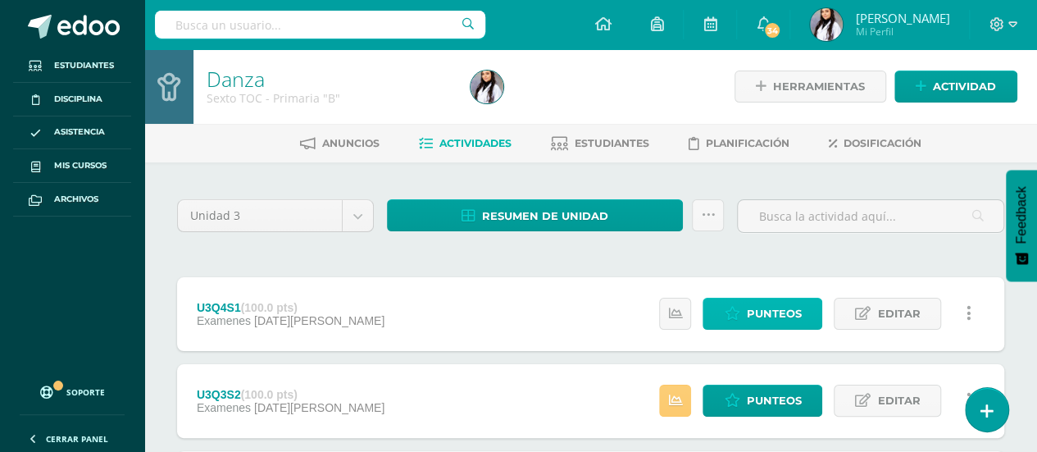
click at [752, 311] on span "Punteos" at bounding box center [773, 313] width 55 height 30
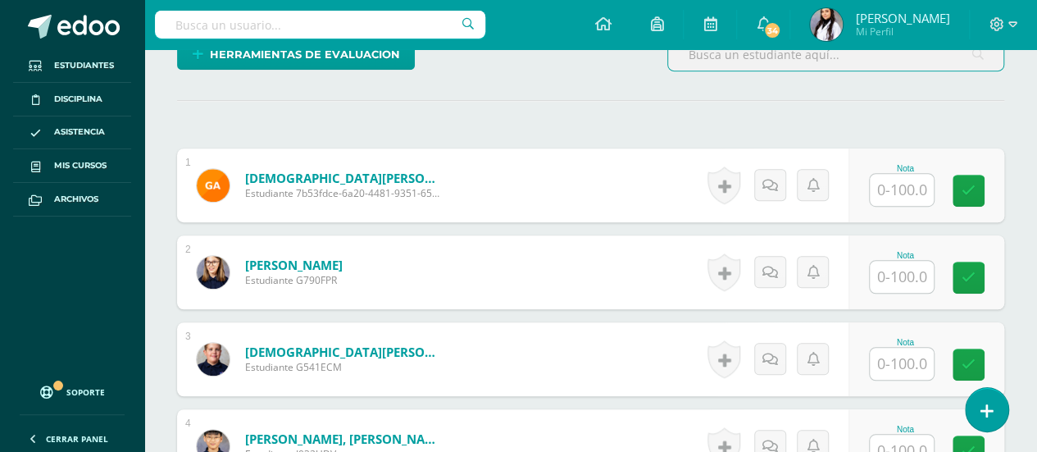
scroll to position [423, 0]
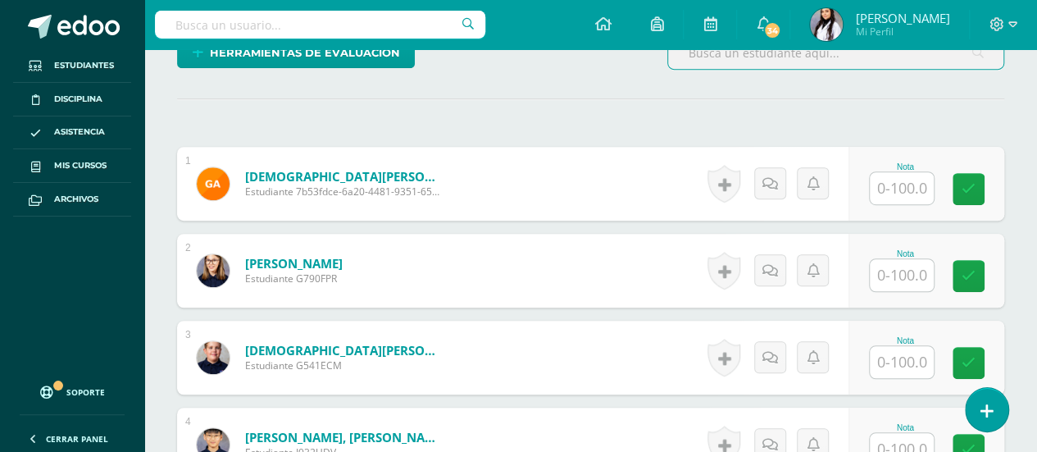
click at [897, 175] on input "text" at bounding box center [902, 188] width 64 height 32
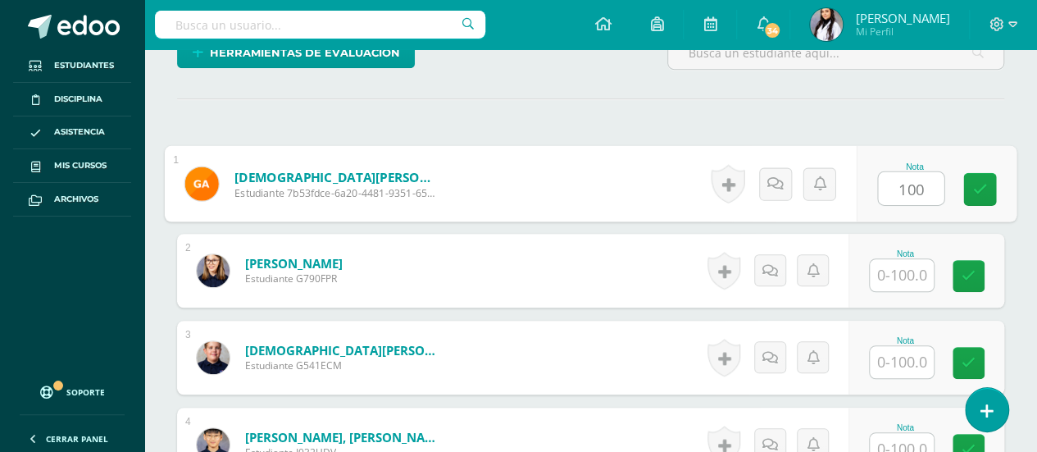
type input "100"
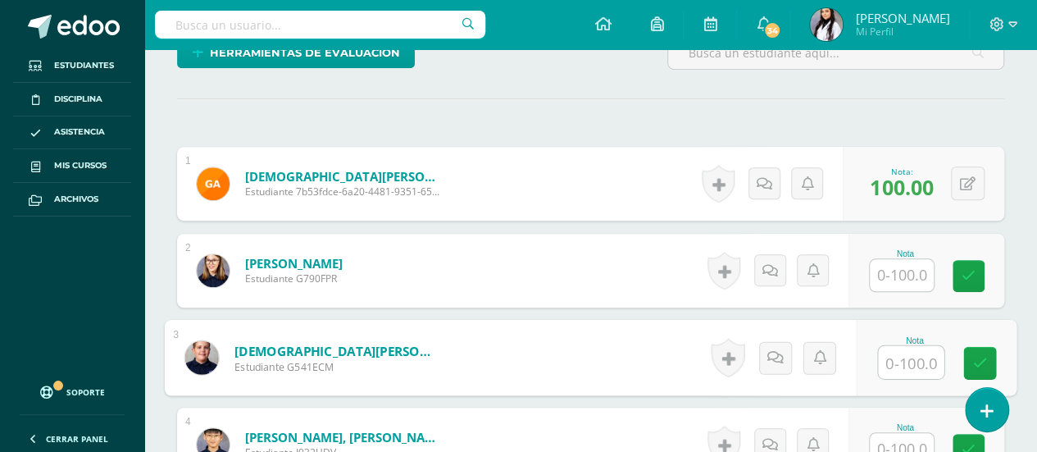
click at [913, 362] on input "text" at bounding box center [911, 362] width 66 height 33
type input "70"
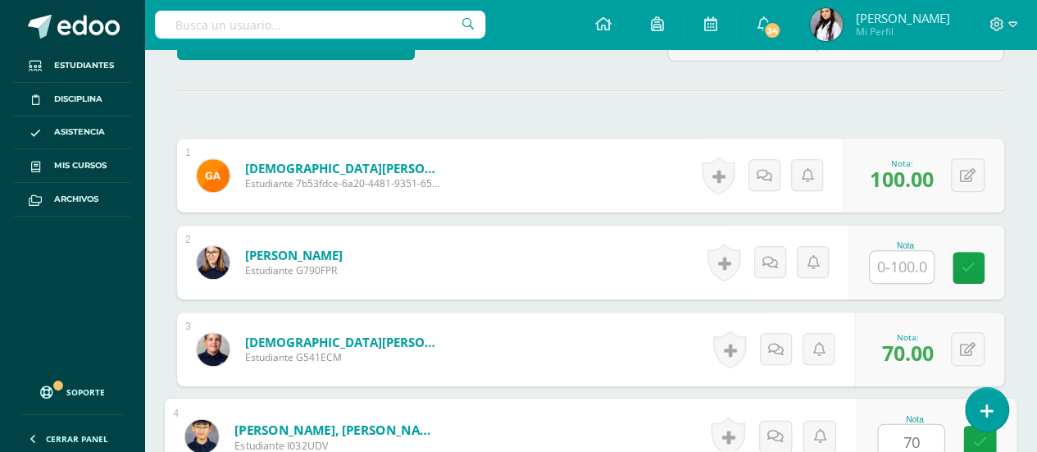
type input "70"
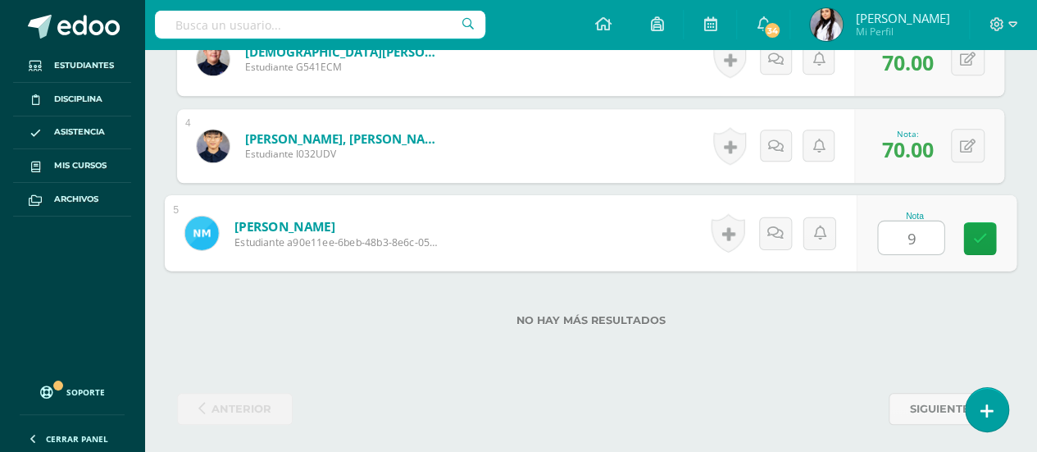
type input "90"
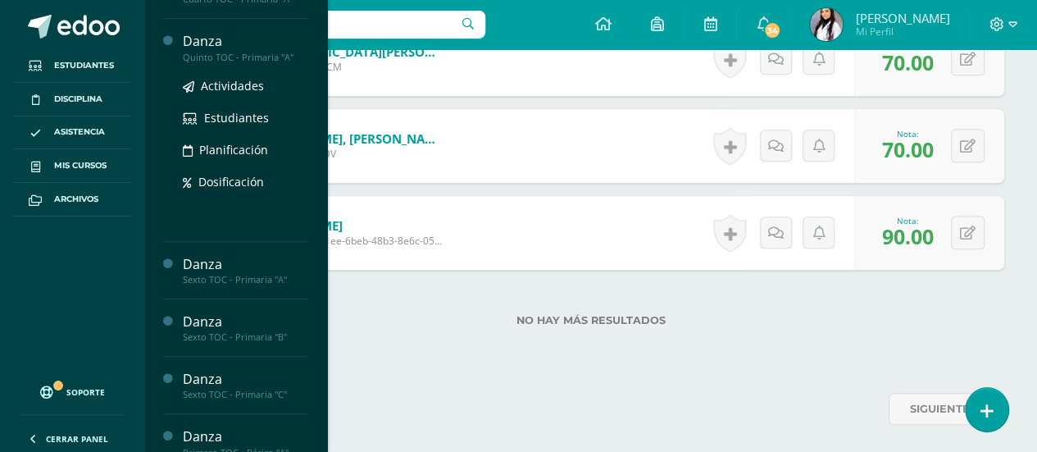
scroll to position [211, 0]
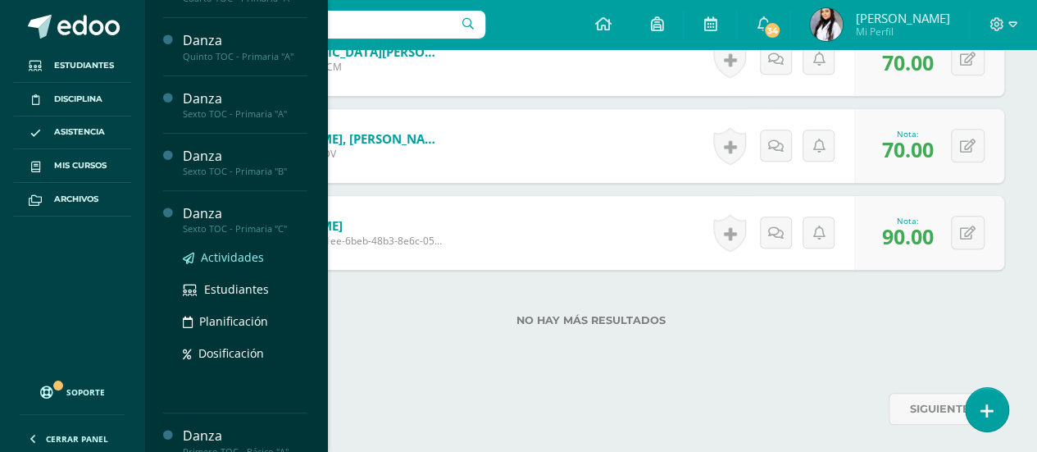
click at [233, 250] on span "Actividades" at bounding box center [232, 257] width 63 height 16
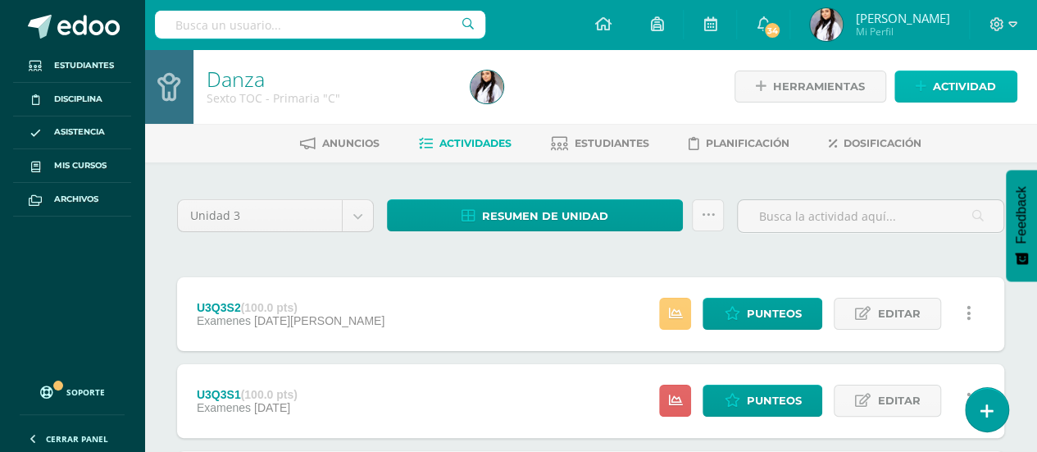
click at [1006, 86] on link "Actividad" at bounding box center [955, 86] width 123 height 32
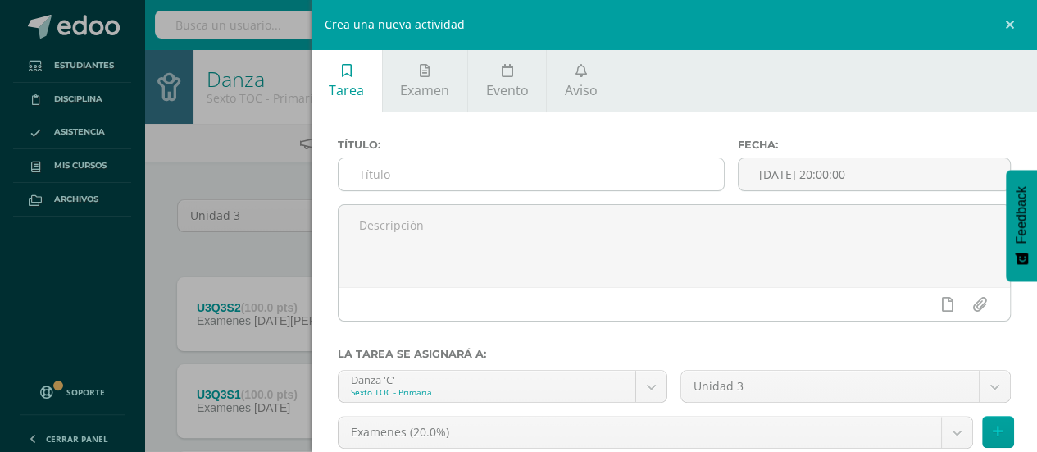
click at [657, 168] on input "text" at bounding box center [531, 174] width 386 height 32
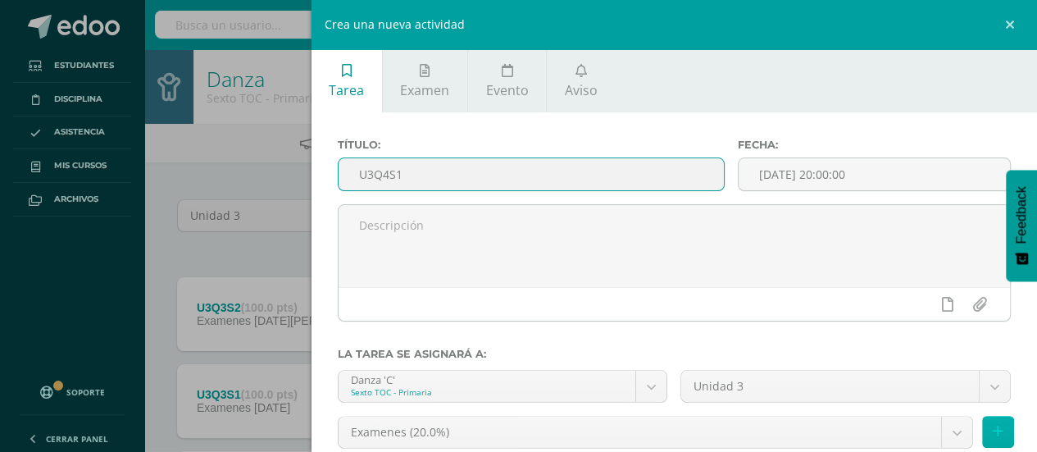
type input "U3Q4S1"
click at [992, 434] on icon at bounding box center [997, 432] width 11 height 14
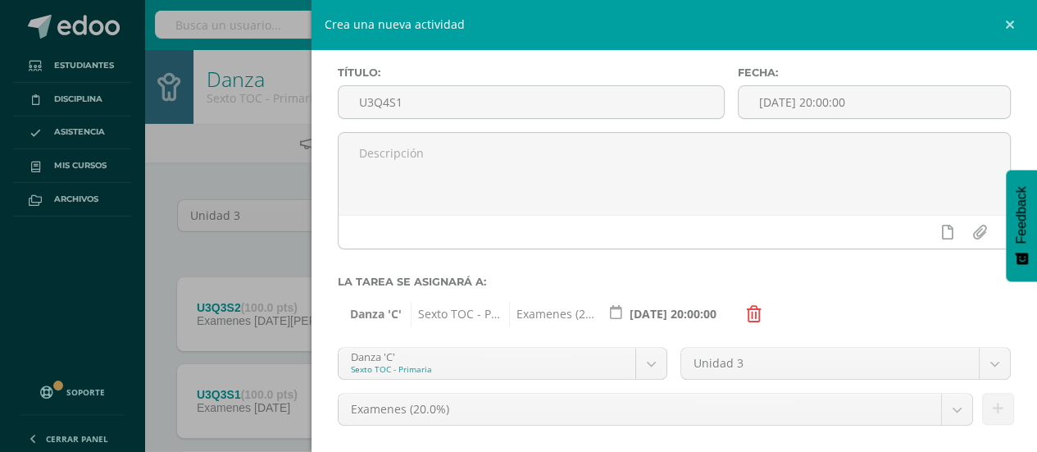
scroll to position [178, 0]
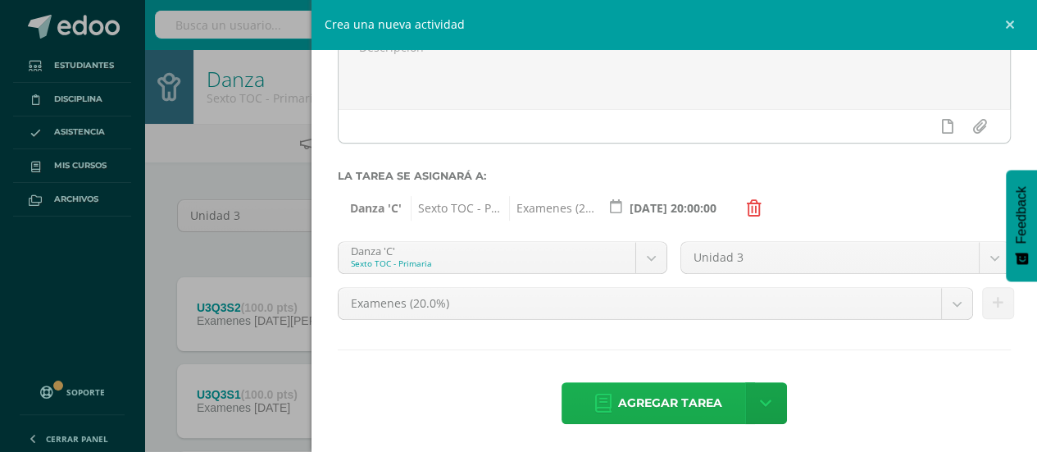
click at [684, 393] on span "Agregar tarea" at bounding box center [670, 403] width 104 height 40
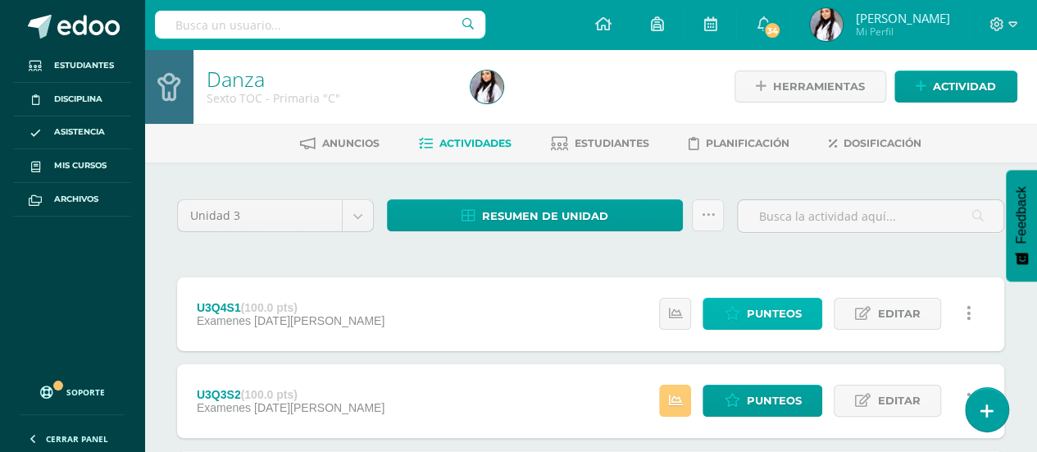
click at [806, 321] on link "Punteos" at bounding box center [762, 314] width 120 height 32
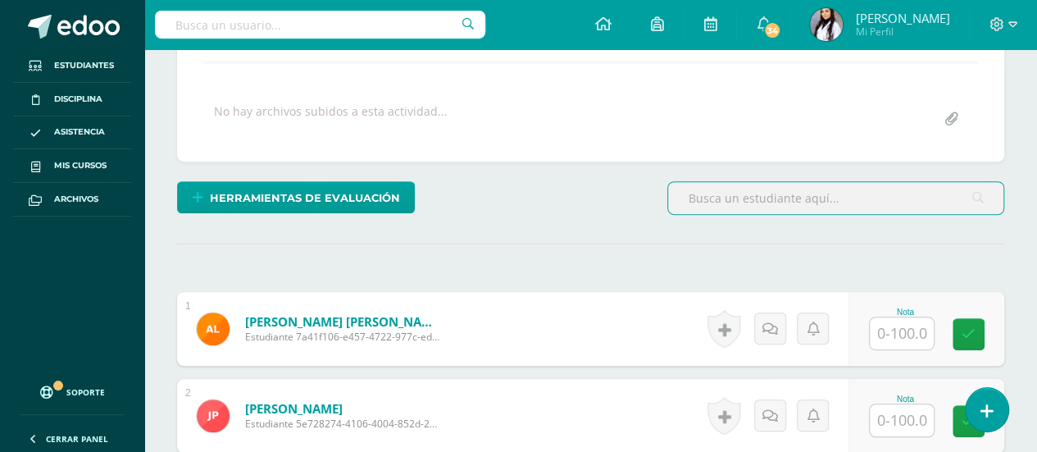
scroll to position [279, 0]
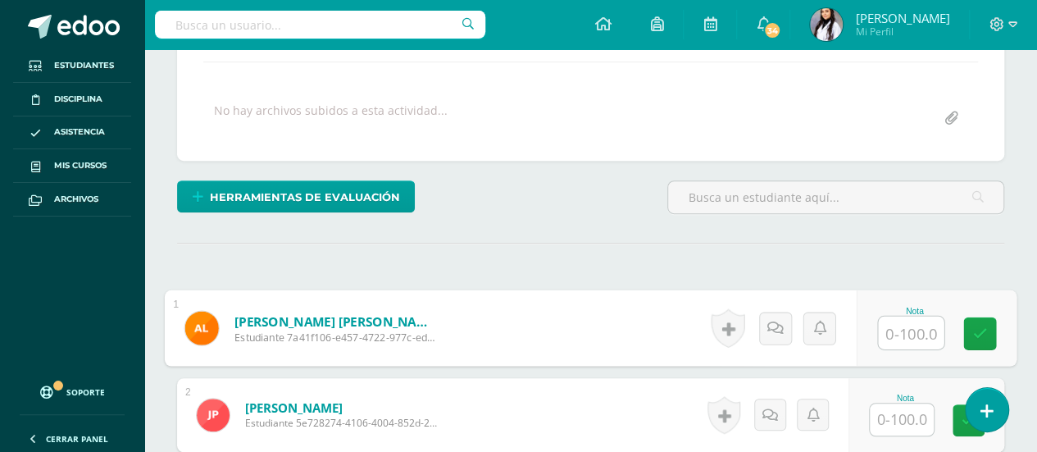
click at [887, 324] on input "text" at bounding box center [911, 332] width 66 height 33
type input "100"
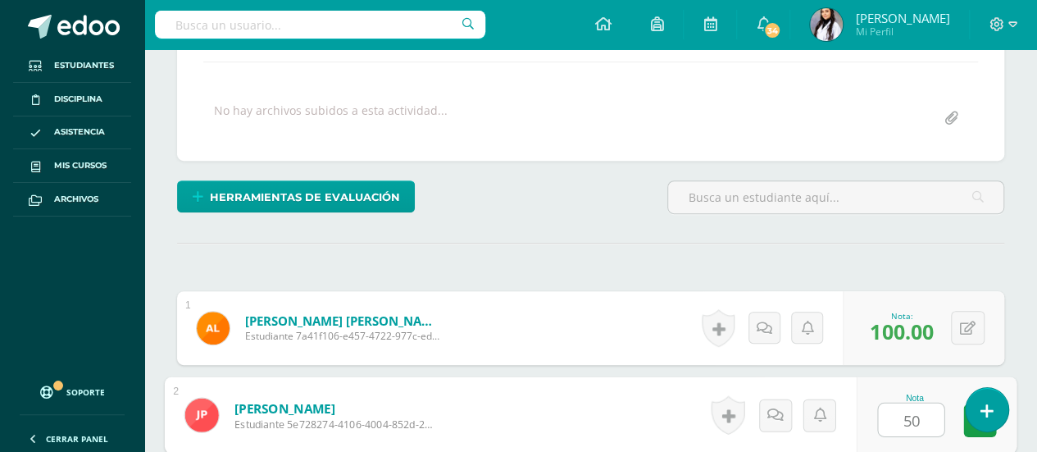
type input "50"
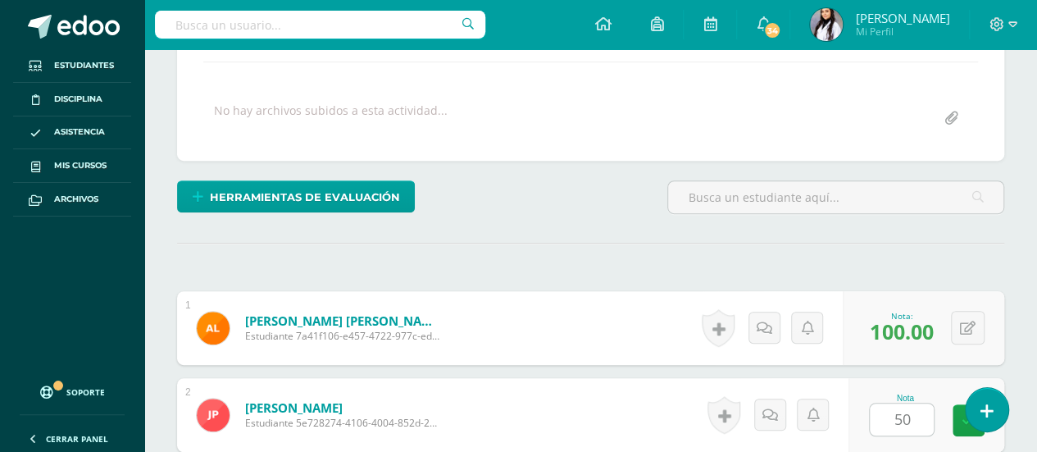
scroll to position [554, 0]
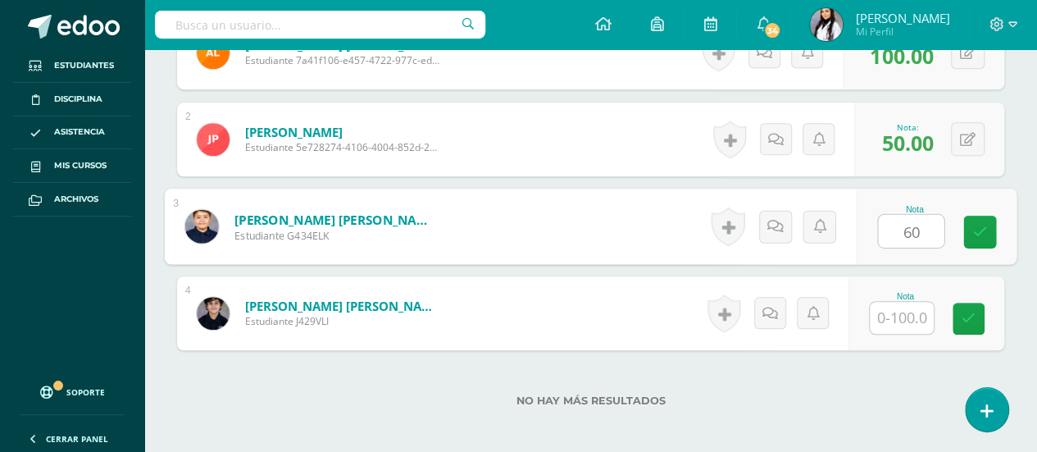
type input "60"
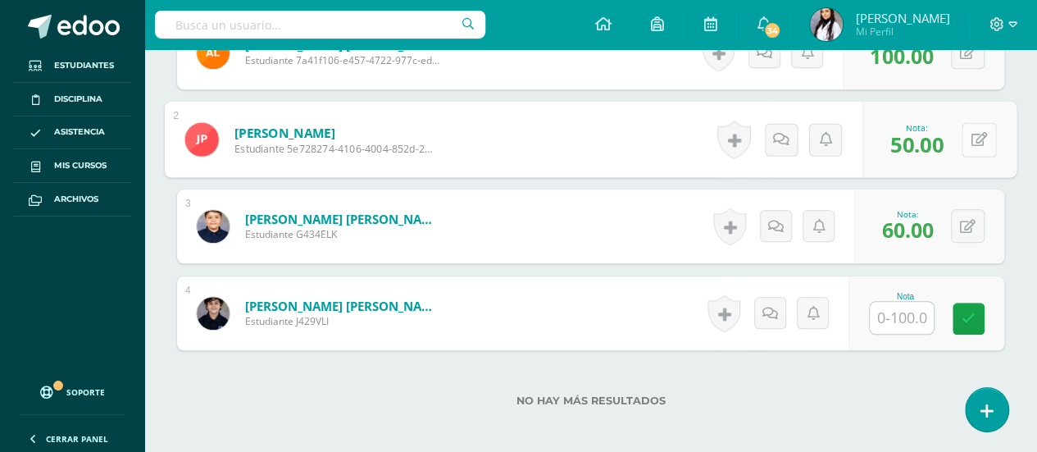
click at [971, 132] on icon at bounding box center [979, 139] width 16 height 14
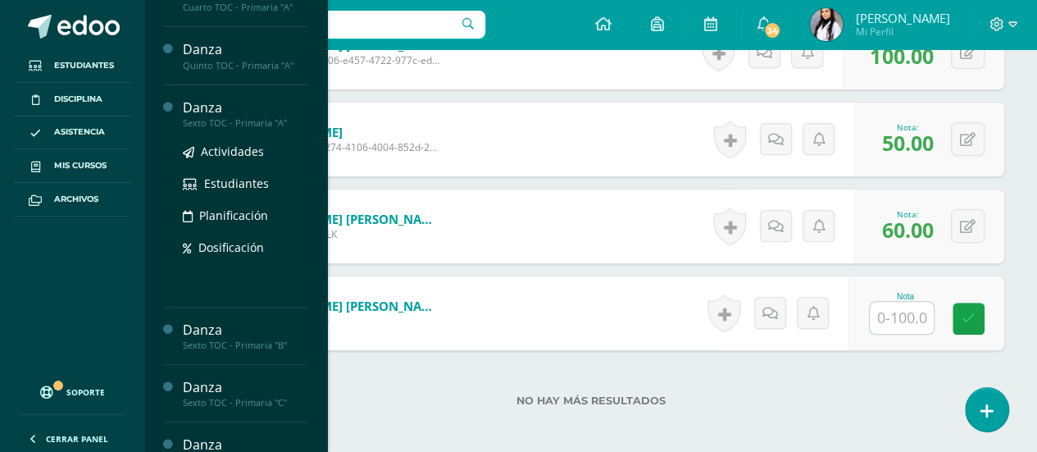
scroll to position [203, 0]
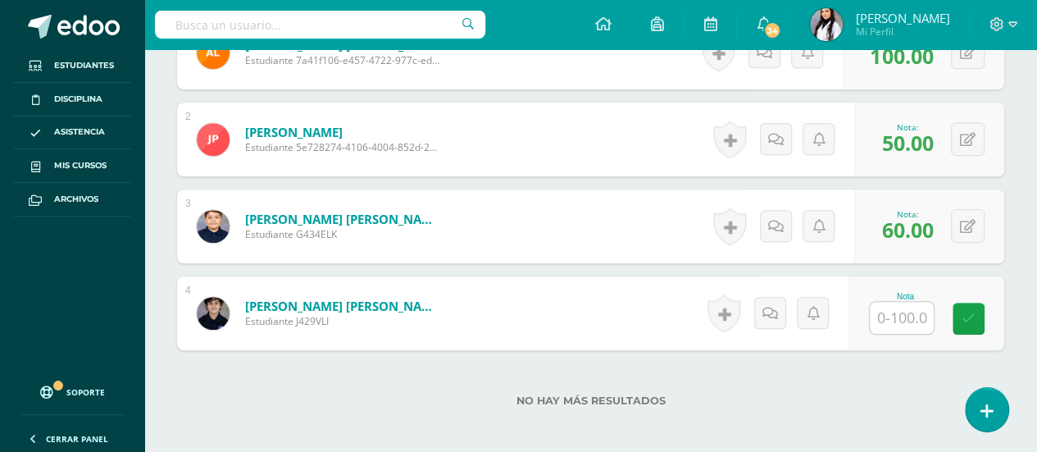
click at [920, 318] on input "text" at bounding box center [902, 318] width 64 height 32
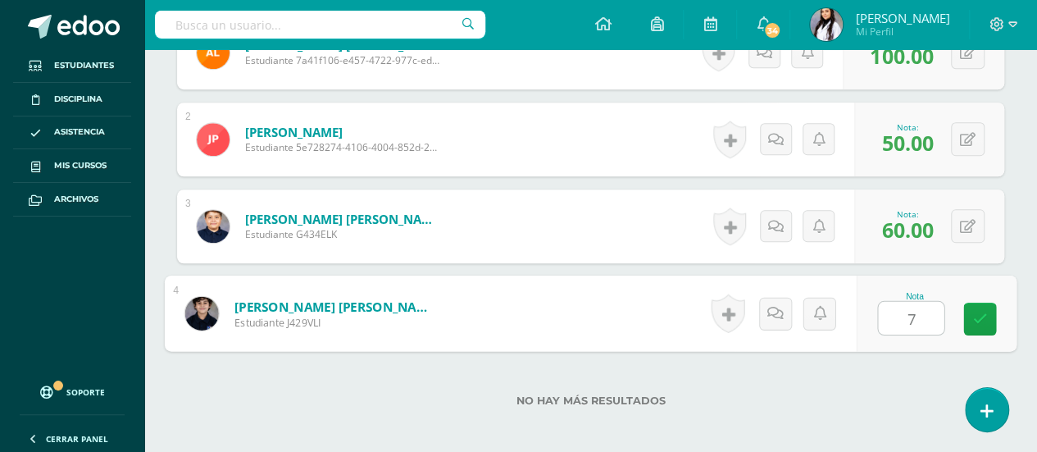
type input "70"
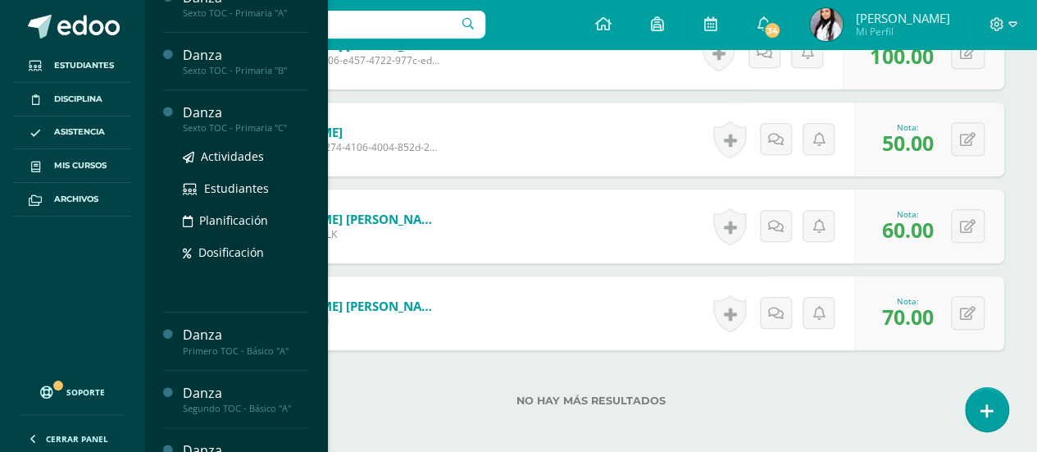
scroll to position [294, 0]
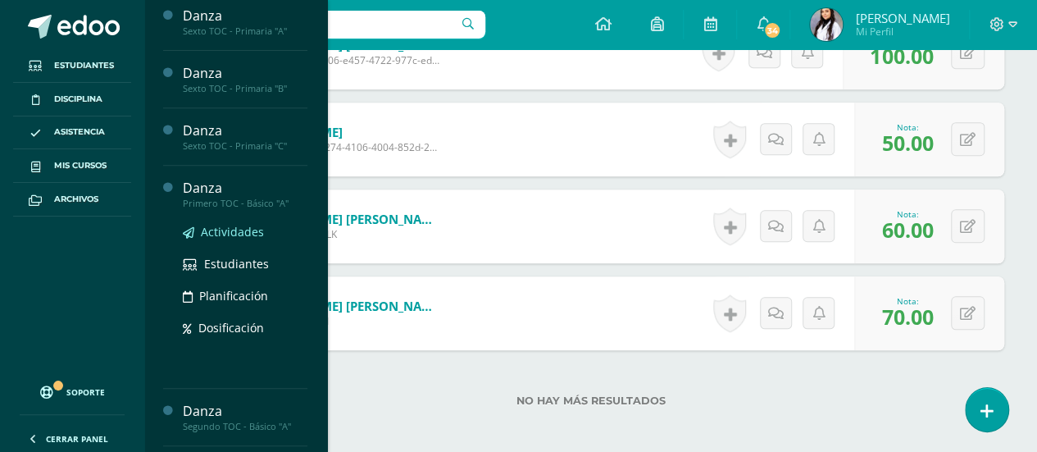
click at [243, 229] on span "Actividades" at bounding box center [232, 232] width 63 height 16
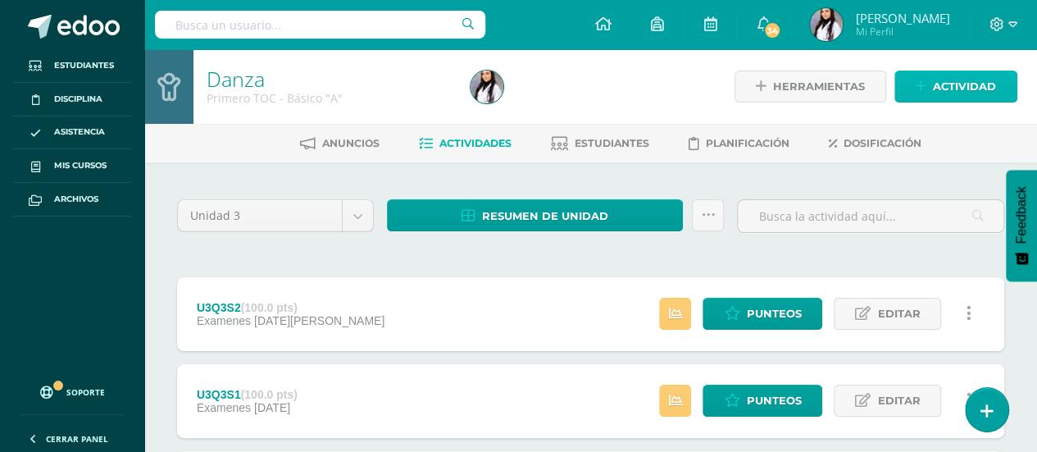
click at [989, 97] on span "Actividad" at bounding box center [964, 86] width 63 height 30
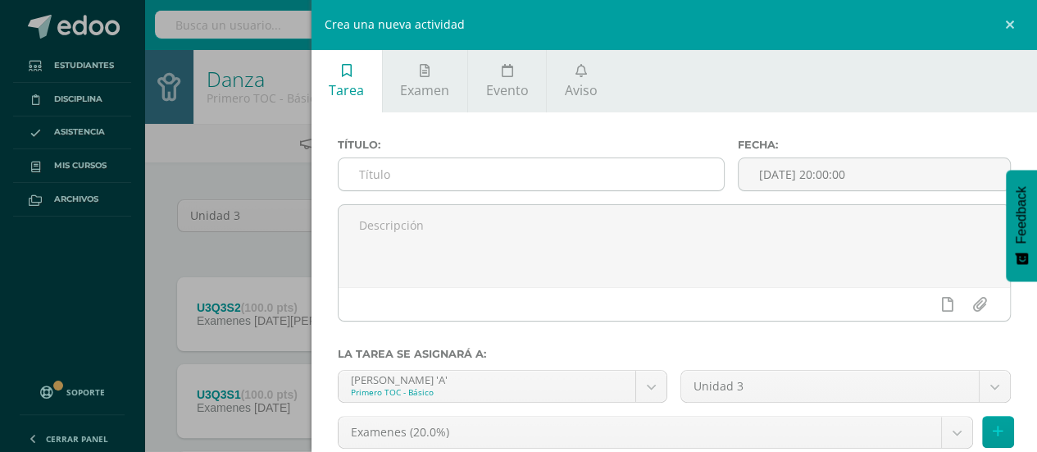
click at [680, 175] on input "text" at bounding box center [531, 174] width 386 height 32
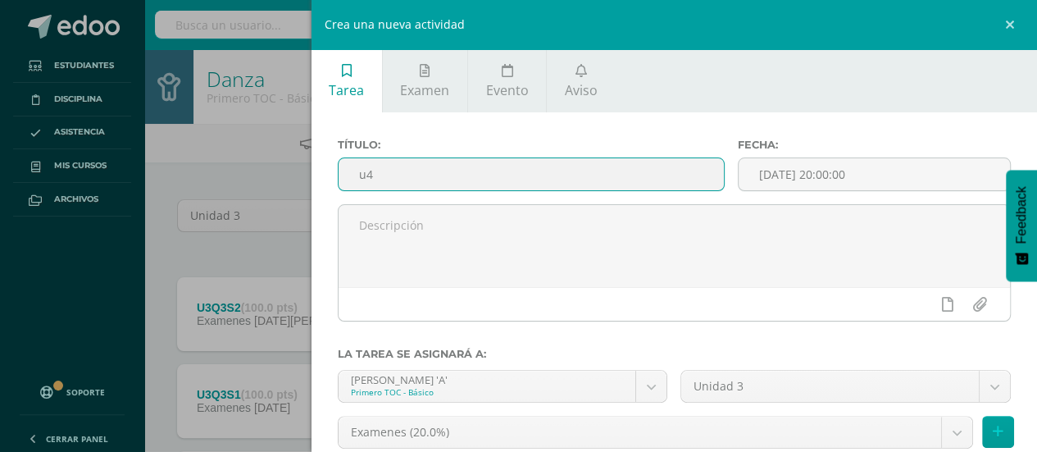
type input "u"
type input "U3Q4S1"
click at [988, 422] on button at bounding box center [998, 432] width 32 height 32
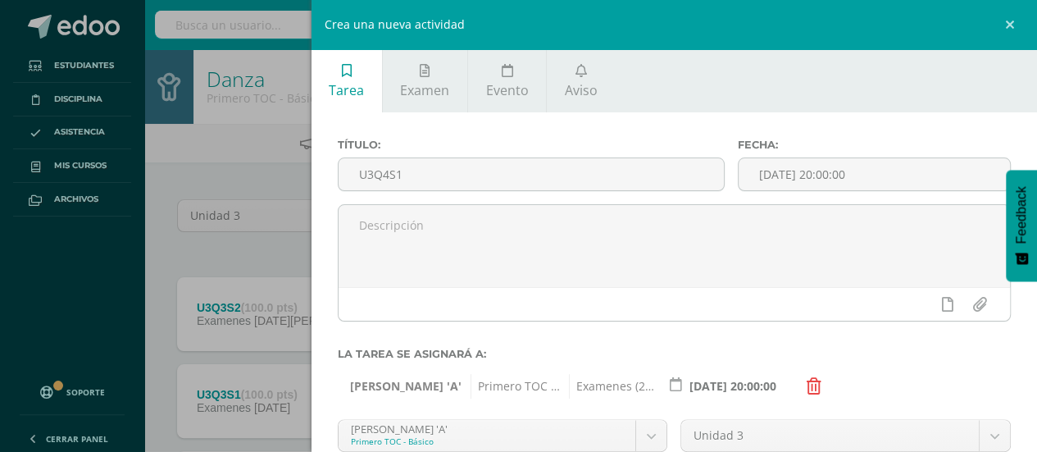
scroll to position [178, 0]
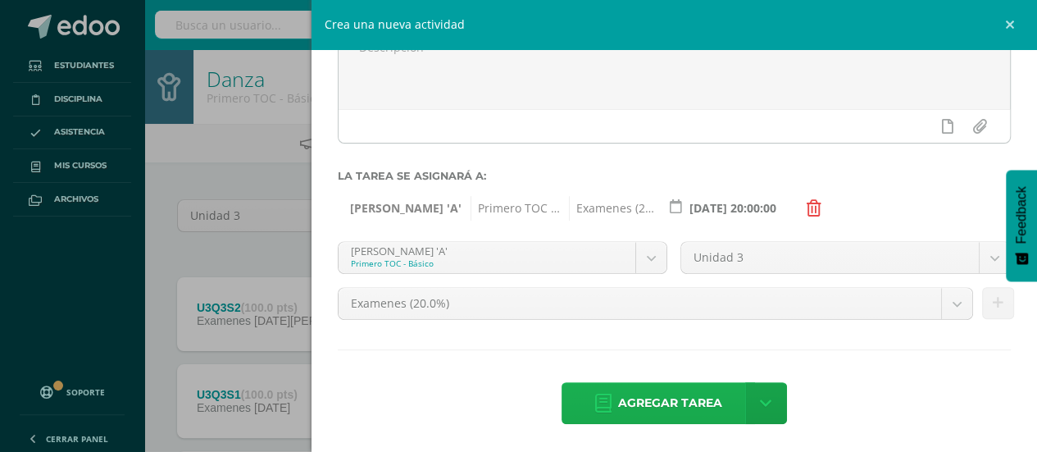
click at [665, 414] on span "Agregar tarea" at bounding box center [670, 403] width 104 height 40
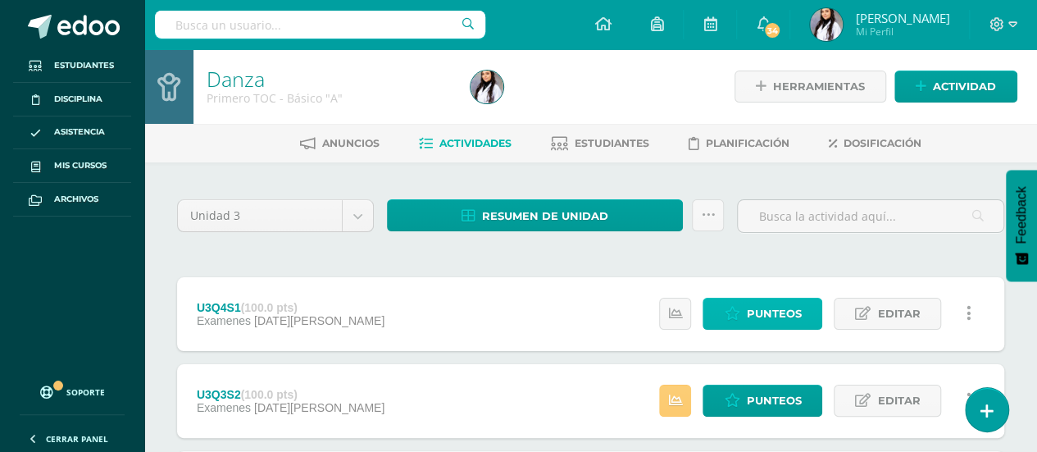
click at [774, 314] on span "Punteos" at bounding box center [773, 313] width 55 height 30
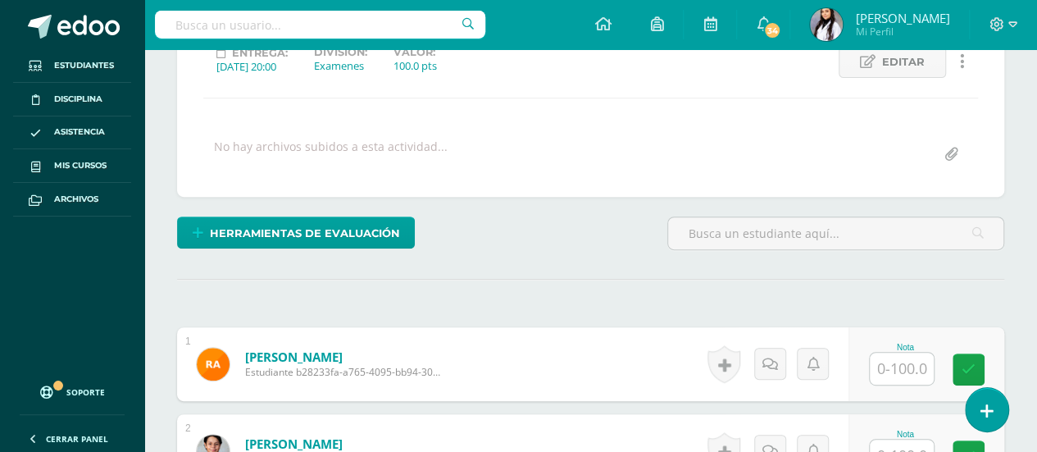
scroll to position [243, 0]
click at [911, 358] on input "text" at bounding box center [902, 368] width 64 height 32
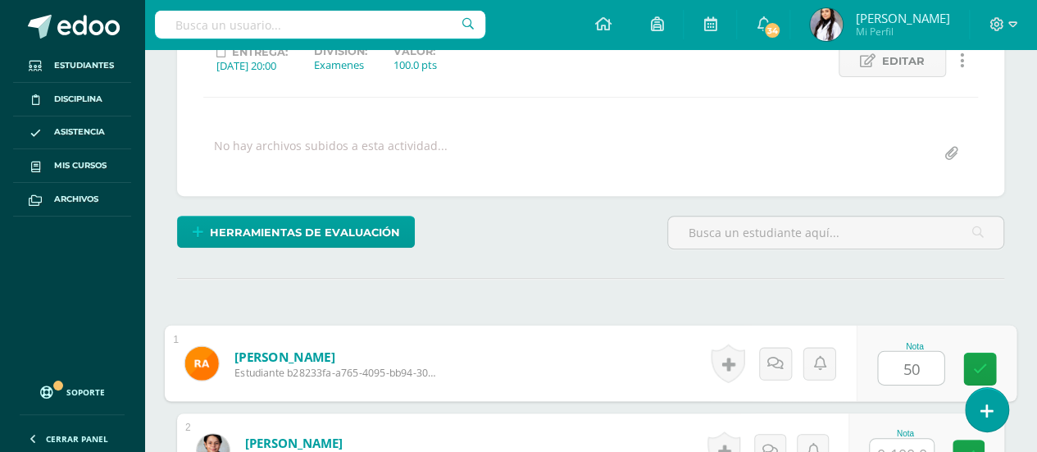
type input "50"
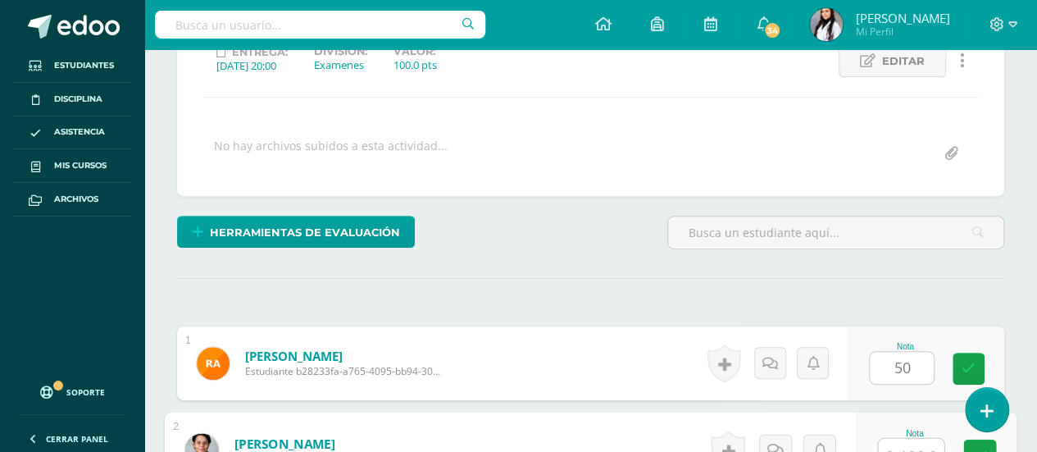
scroll to position [257, 0]
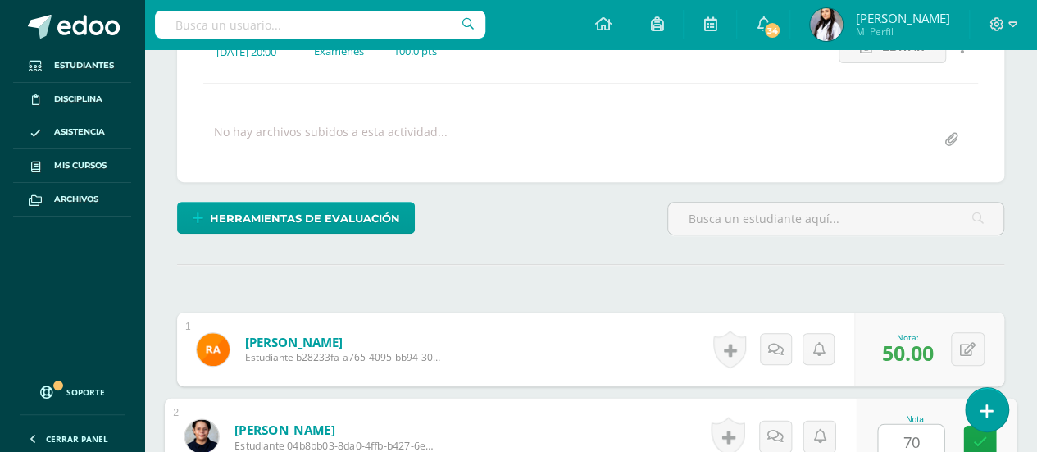
type input "70"
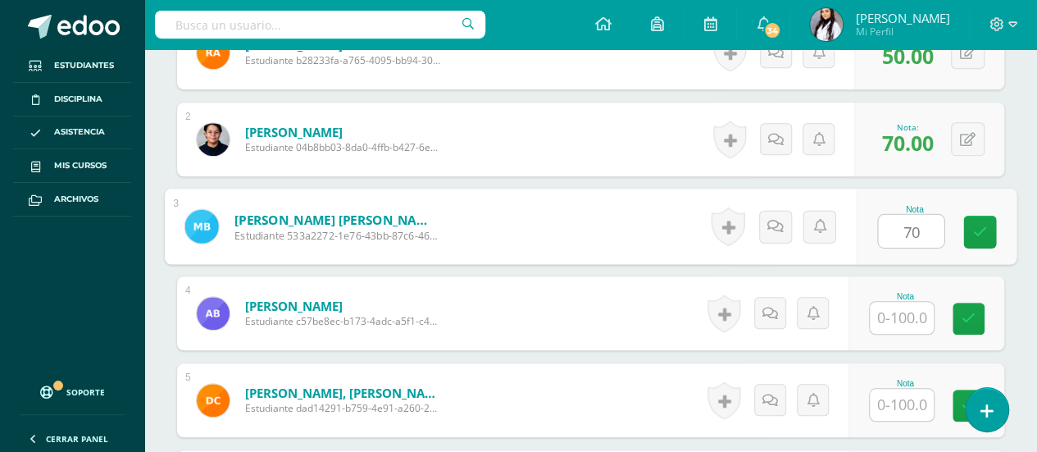
type input "70"
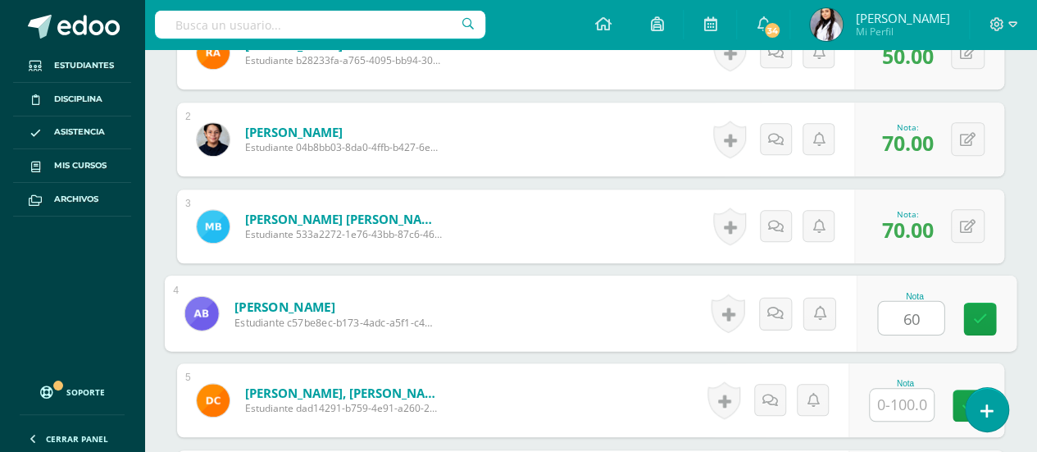
type input "60"
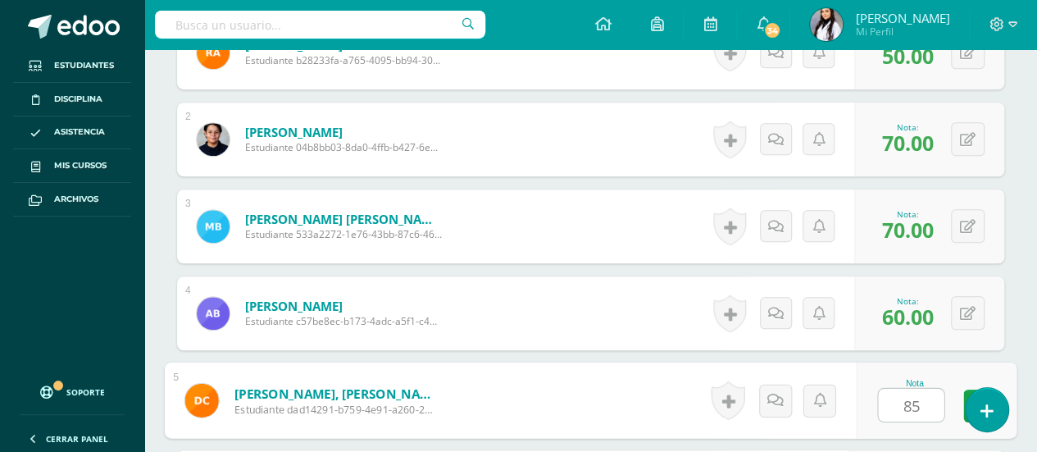
type input "85"
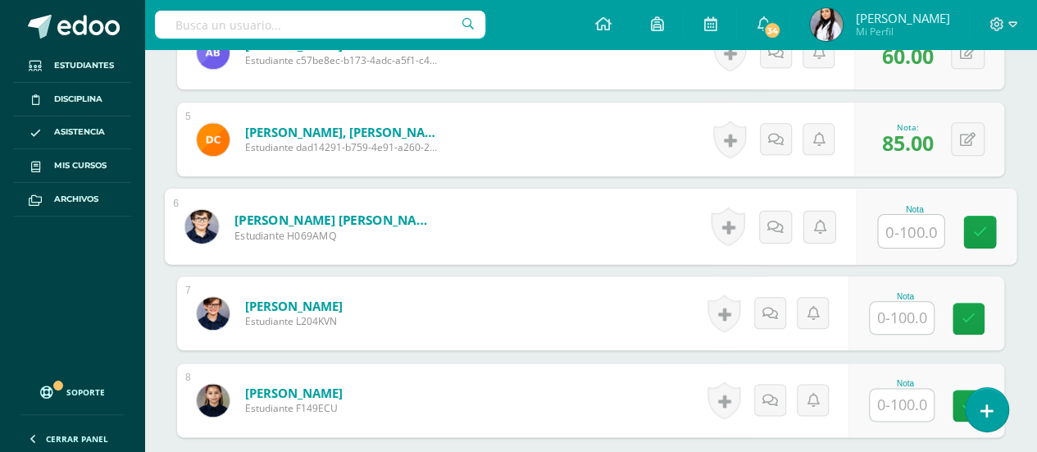
click at [902, 327] on input "text" at bounding box center [902, 318] width 64 height 32
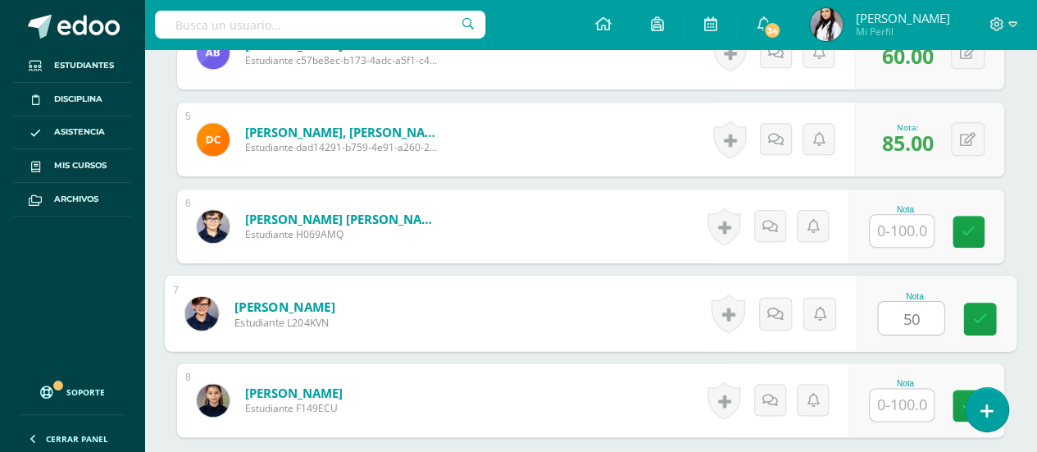
type input "50"
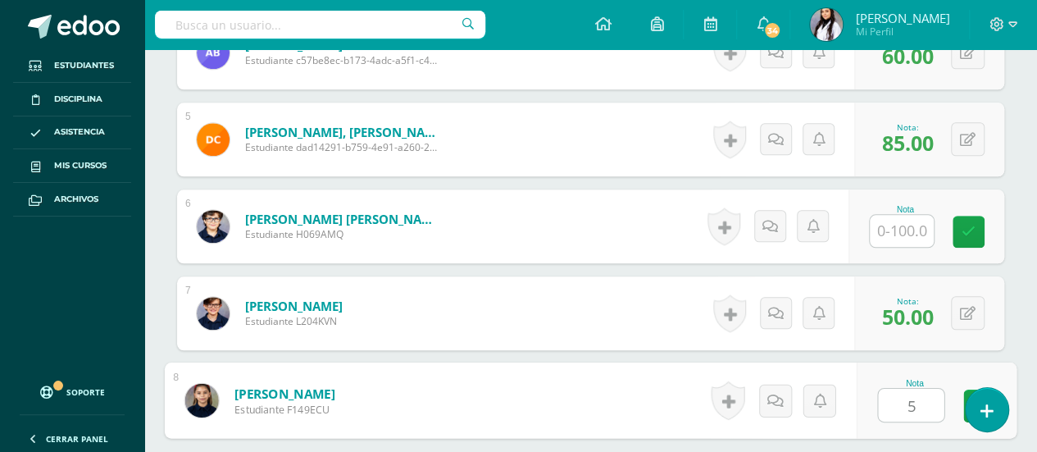
type input "50"
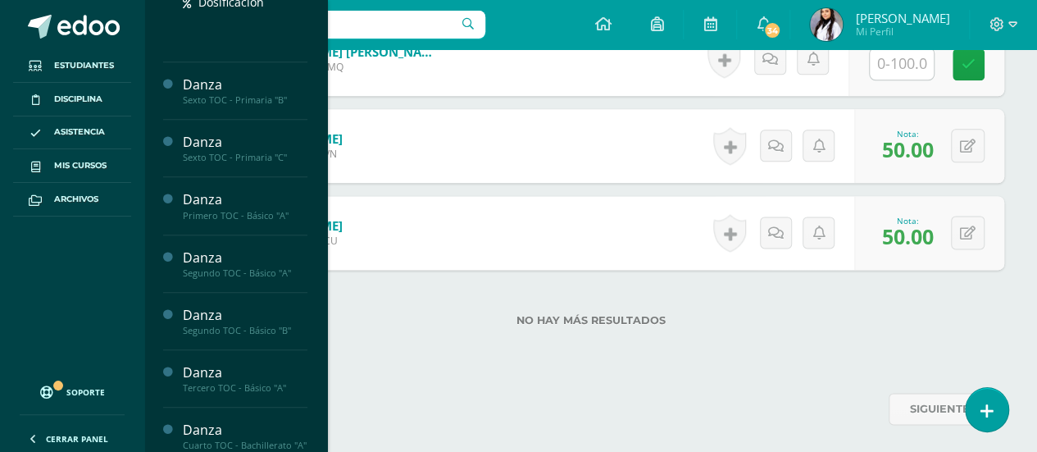
scroll to position [447, 0]
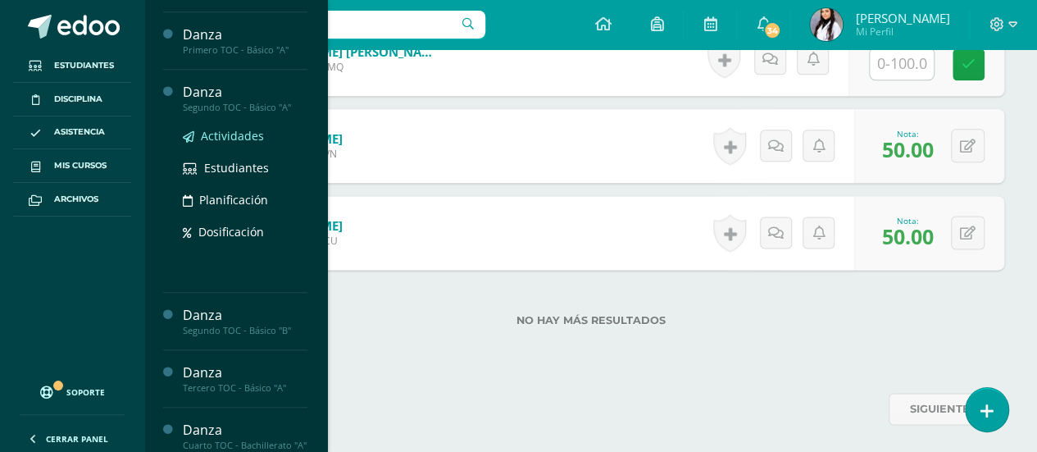
click at [238, 135] on span "Actividades" at bounding box center [232, 136] width 63 height 16
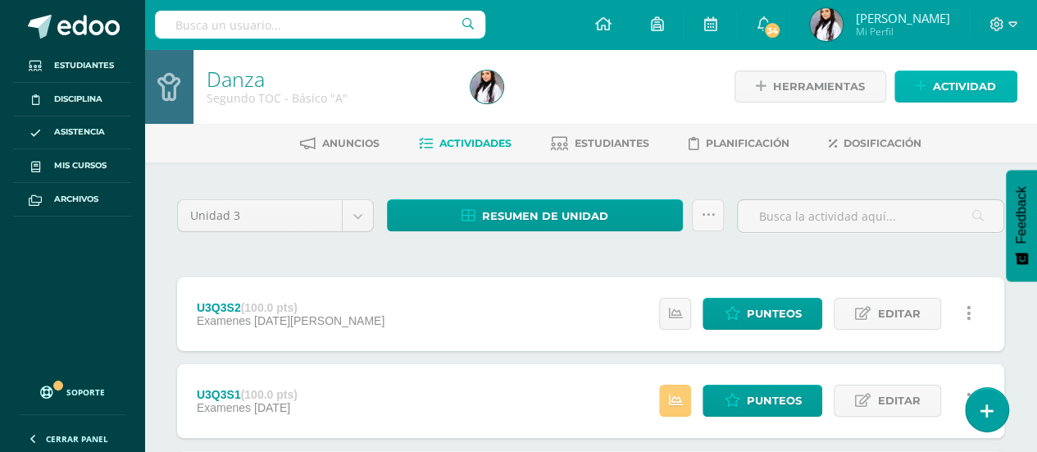
click at [967, 90] on span "Actividad" at bounding box center [964, 86] width 63 height 30
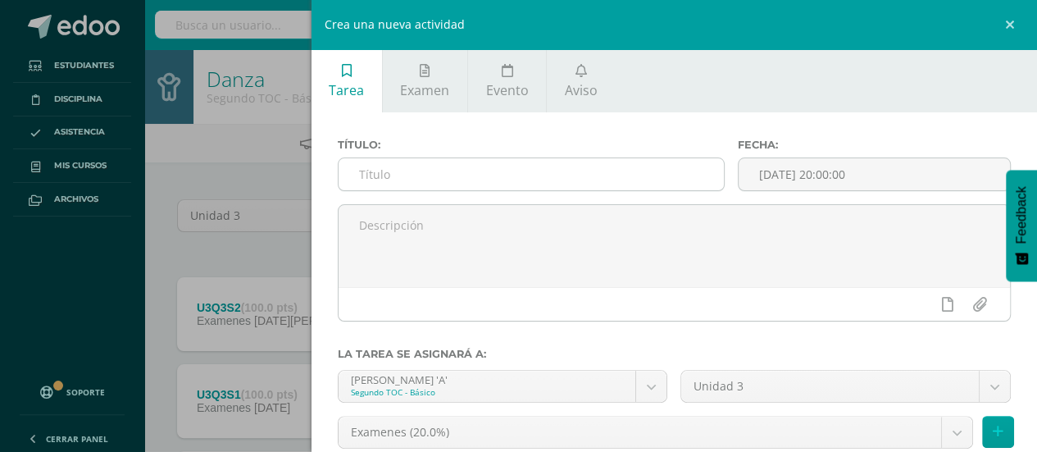
click at [577, 181] on input "text" at bounding box center [531, 174] width 386 height 32
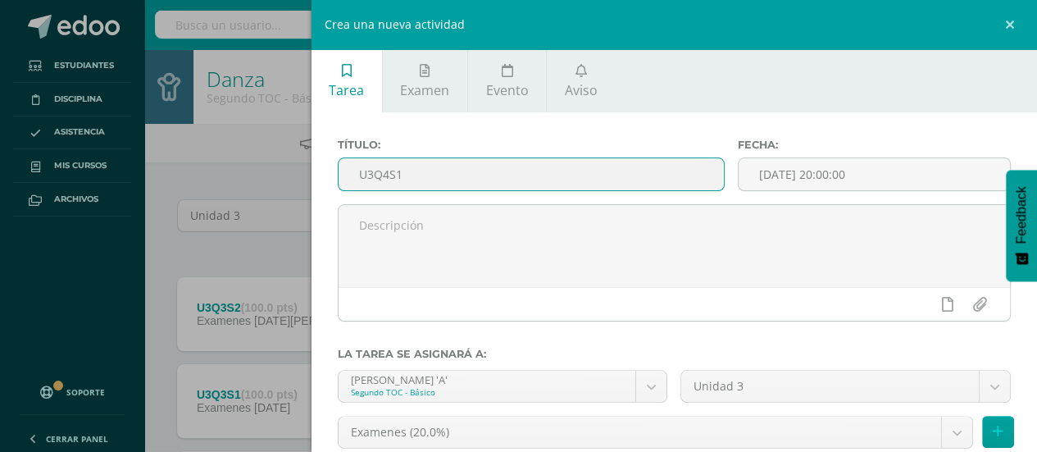
type input "U3Q4S1"
click at [1002, 429] on div "Examenes (20.0%) Examenes (20.0%) Tareas (80.0%)" at bounding box center [674, 439] width 687 height 46
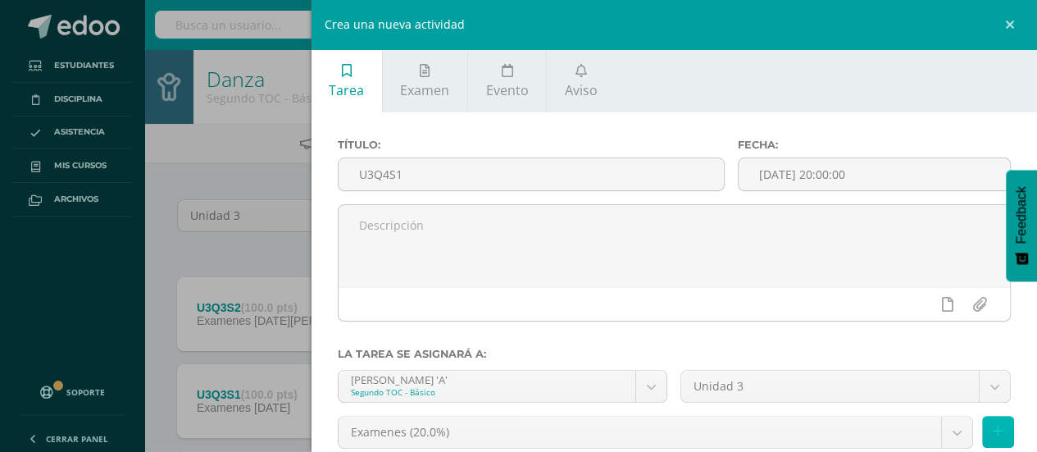
click at [992, 430] on icon at bounding box center [997, 432] width 11 height 14
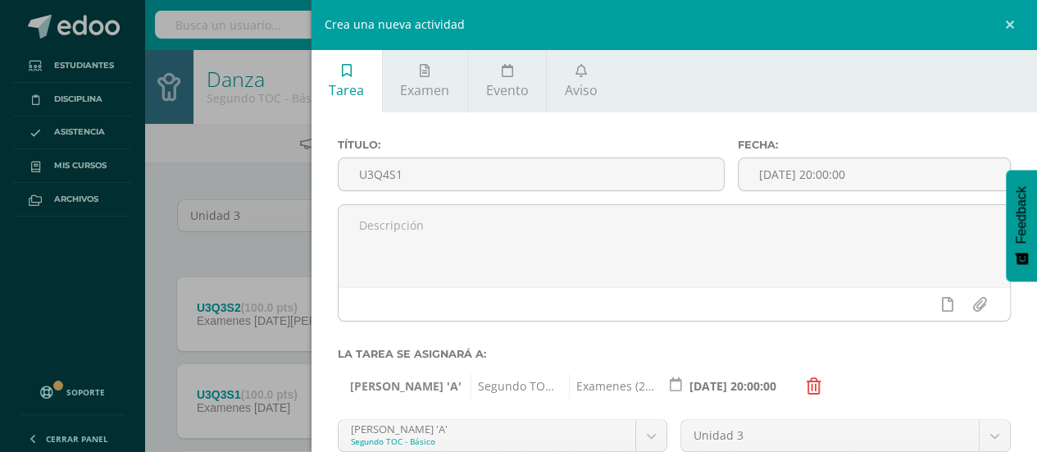
scroll to position [178, 0]
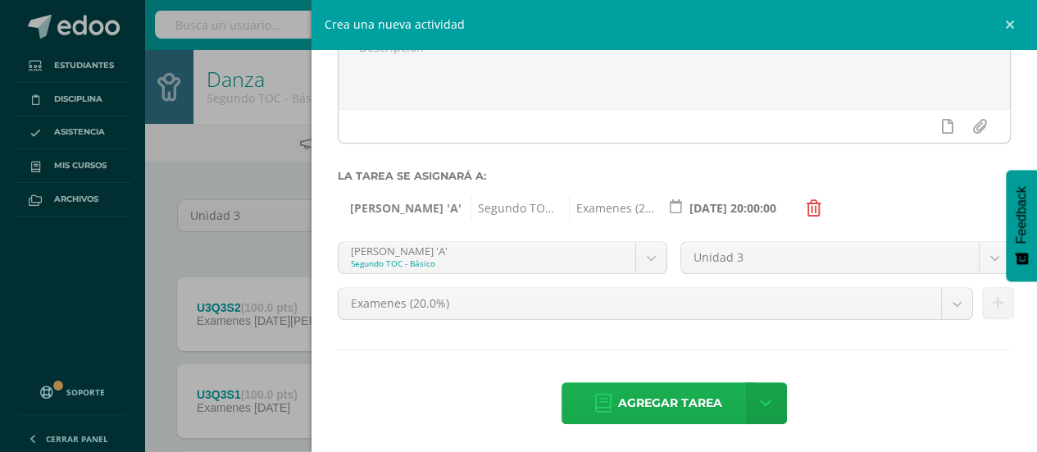
click at [618, 402] on span "Agregar tarea" at bounding box center [670, 403] width 104 height 40
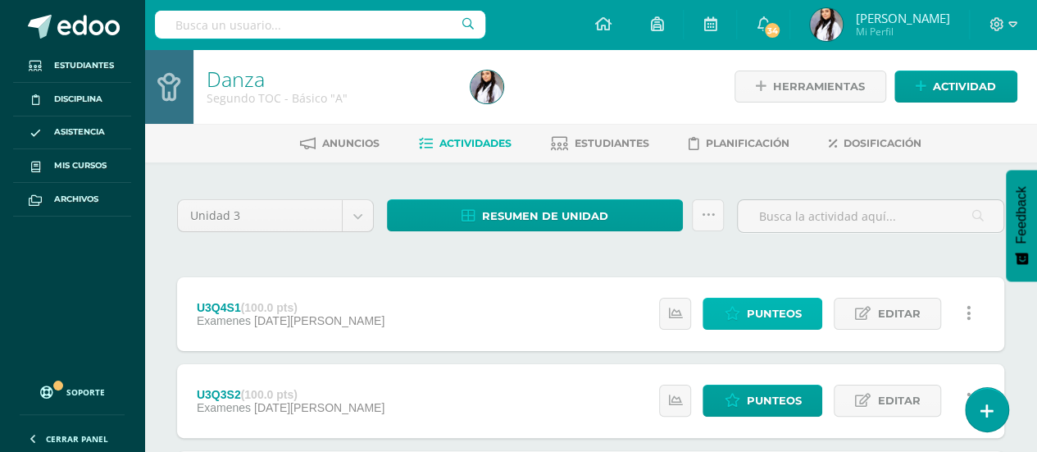
click at [807, 302] on link "Punteos" at bounding box center [762, 314] width 120 height 32
click at [800, 314] on span "Punteos" at bounding box center [773, 313] width 55 height 30
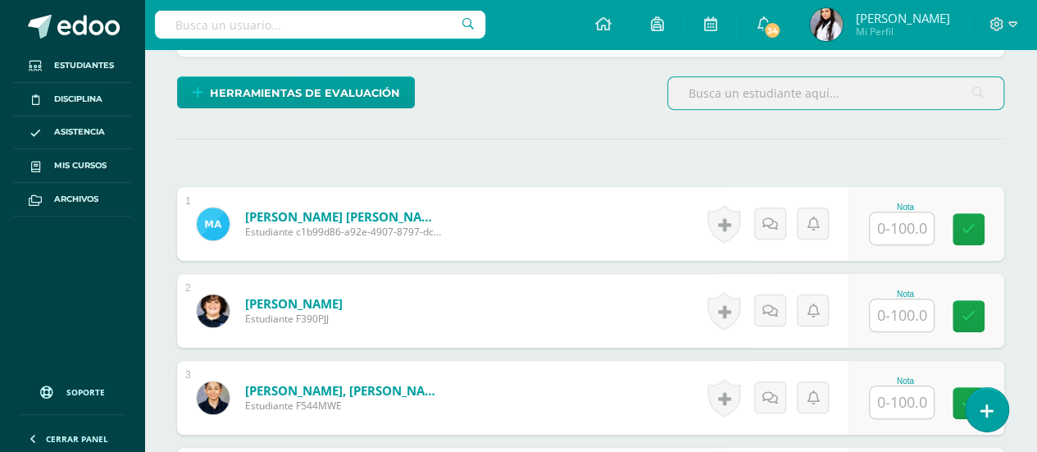
scroll to position [374, 0]
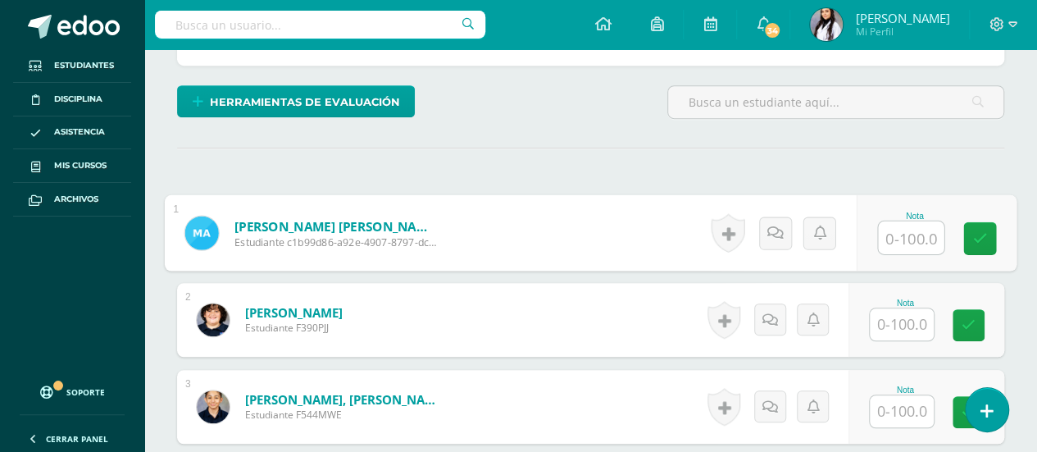
click at [883, 232] on input "text" at bounding box center [911, 237] width 66 height 33
type input "50"
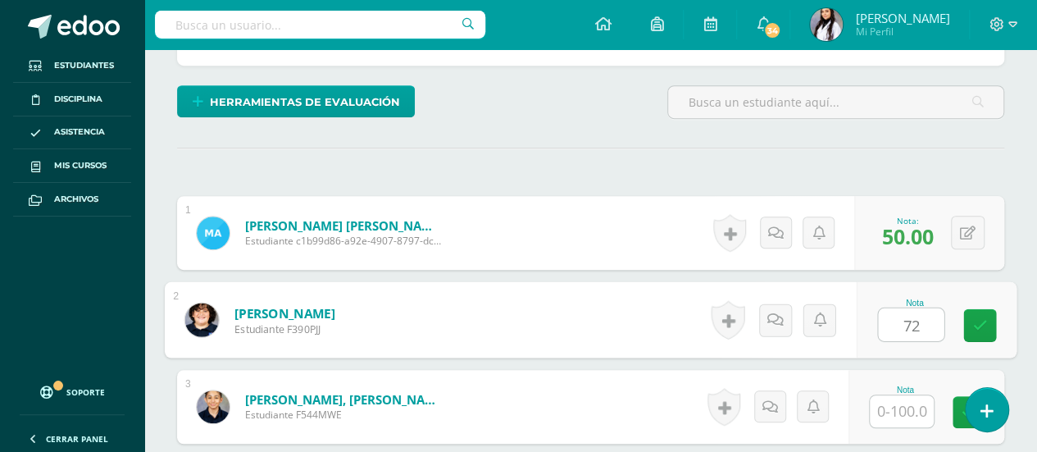
type input "72"
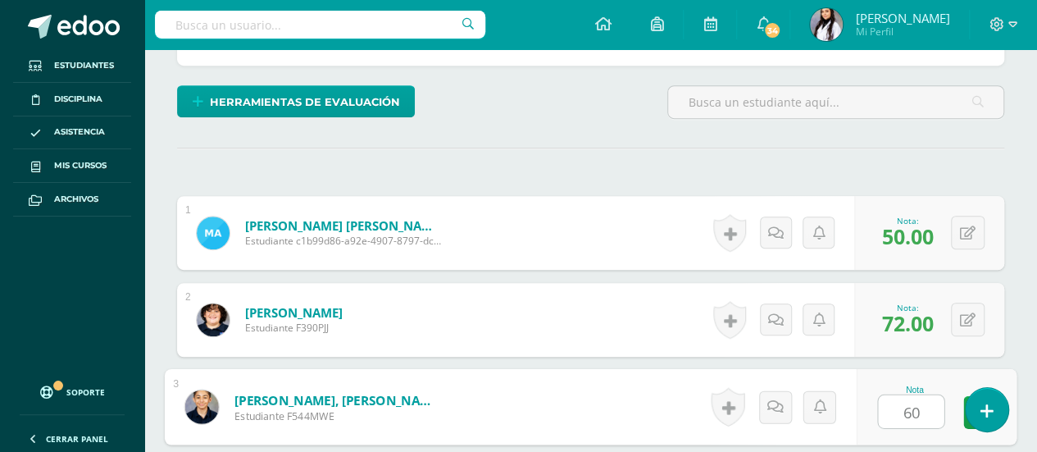
type input "60"
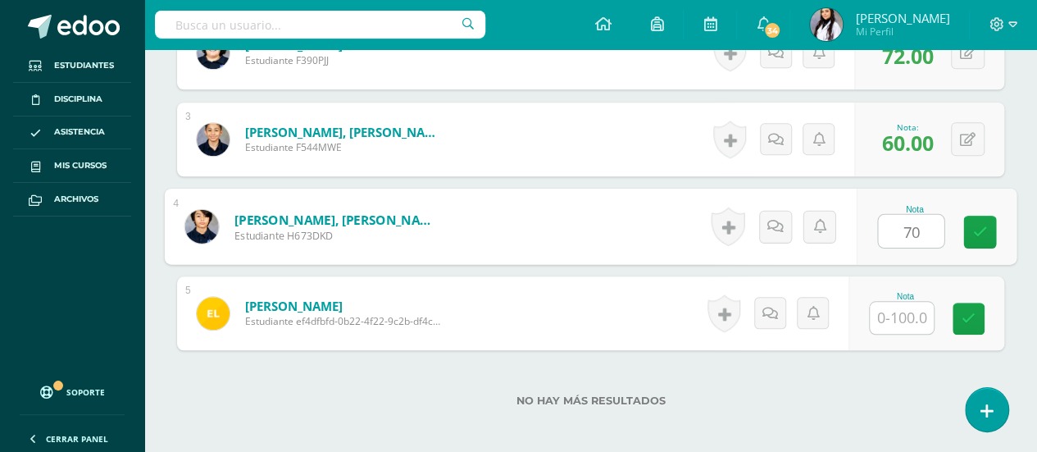
type input "70"
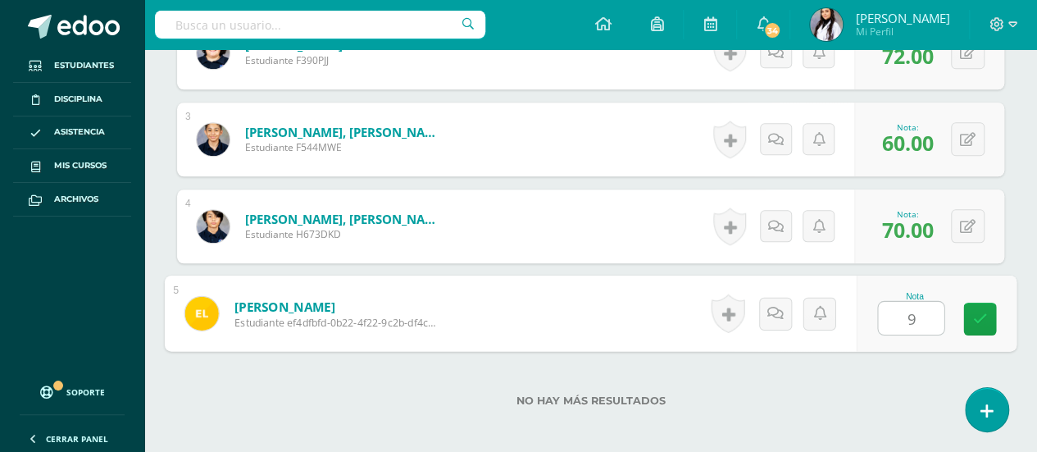
type input "90"
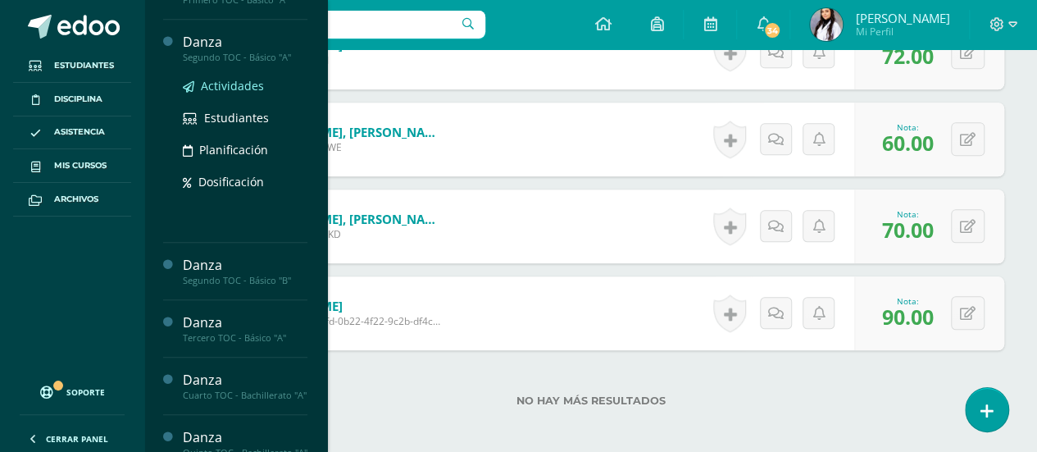
scroll to position [498, 0]
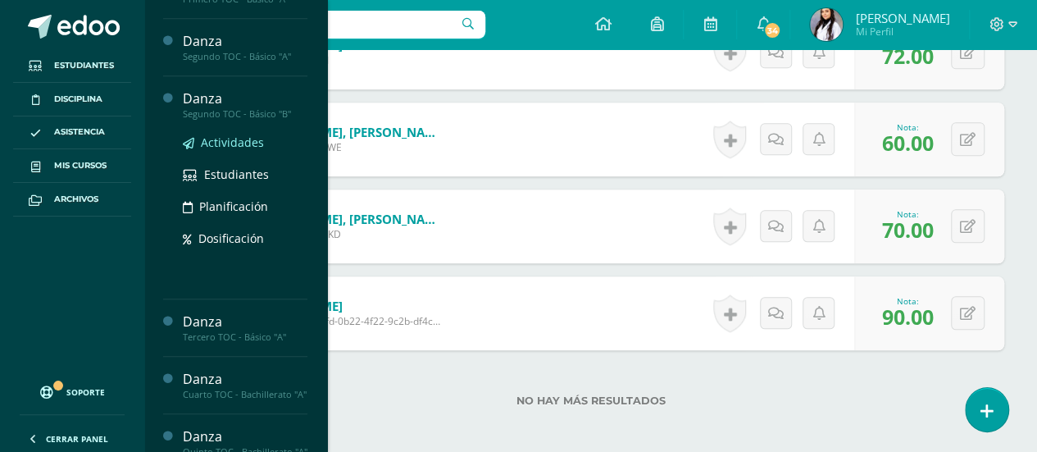
click at [244, 143] on span "Actividades" at bounding box center [232, 142] width 63 height 16
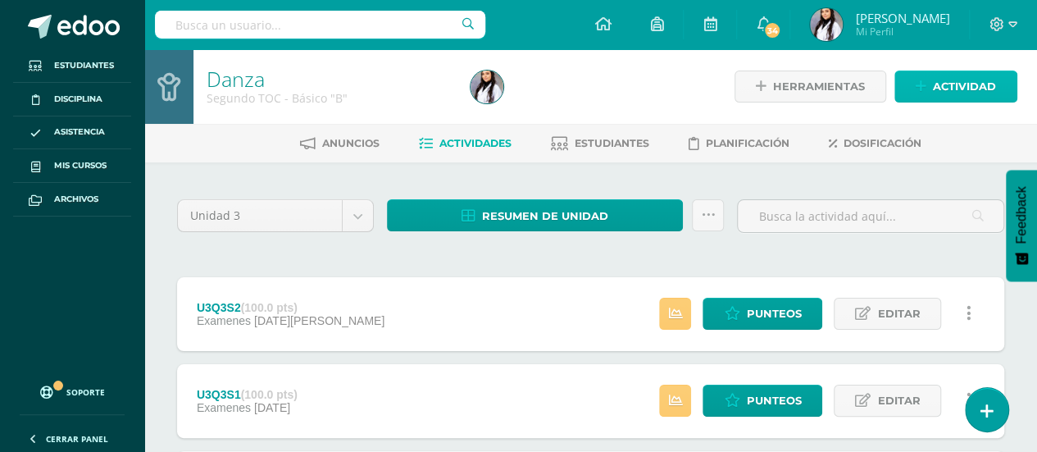
click at [963, 88] on span "Actividad" at bounding box center [964, 86] width 63 height 30
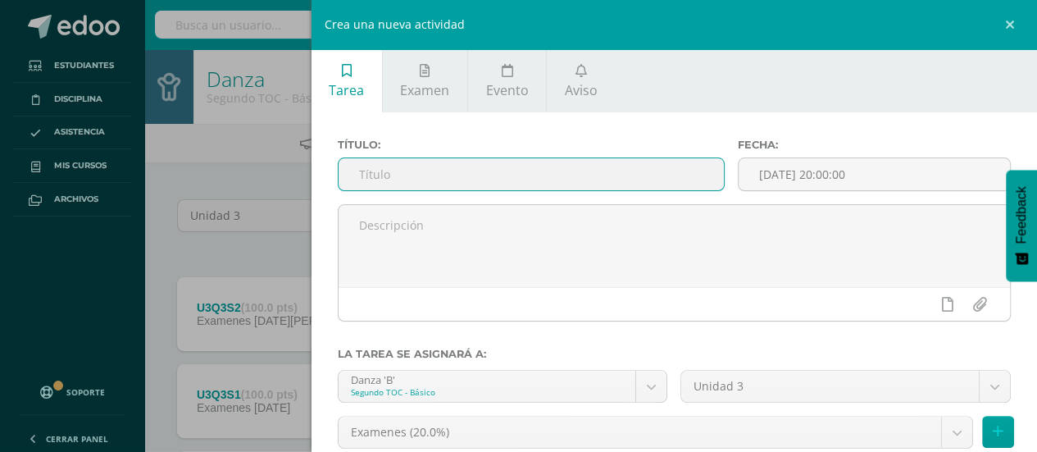
click at [642, 166] on input "text" at bounding box center [531, 174] width 386 height 32
type input "U3Q4S1"
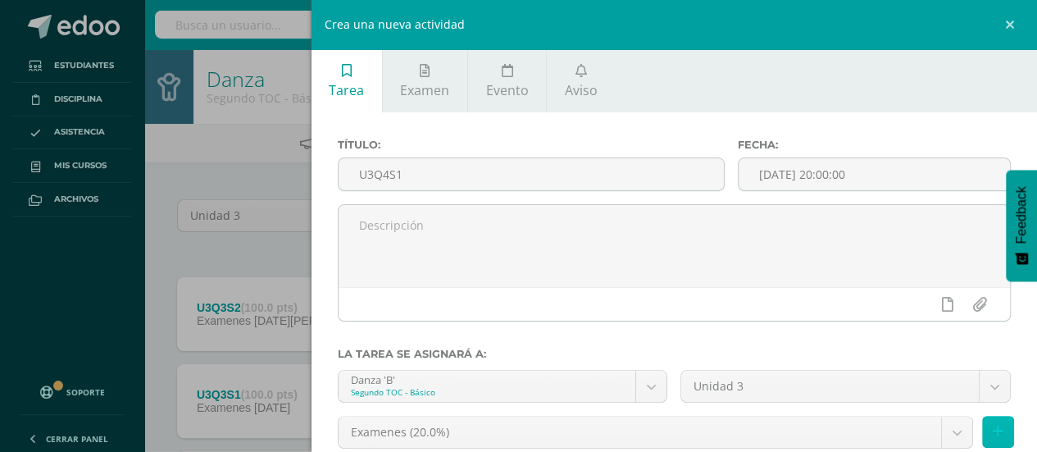
click at [982, 430] on button at bounding box center [998, 432] width 32 height 32
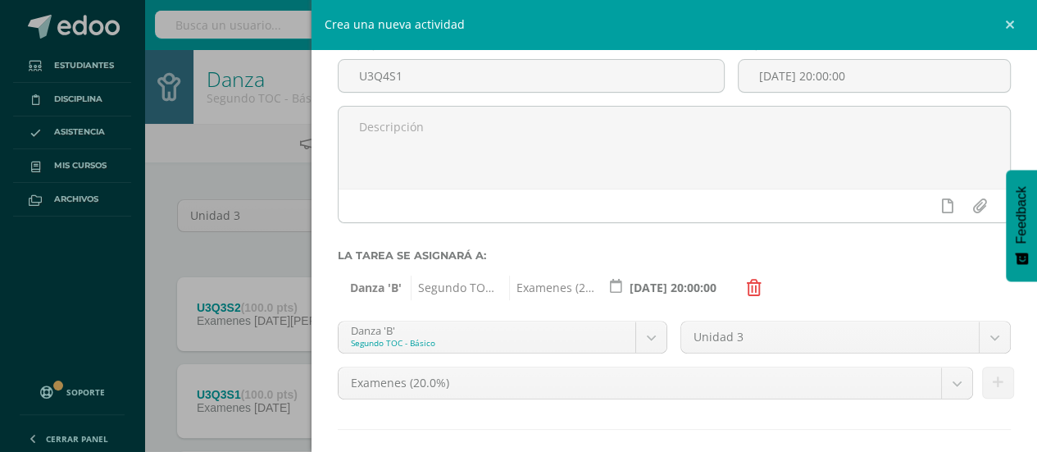
scroll to position [178, 0]
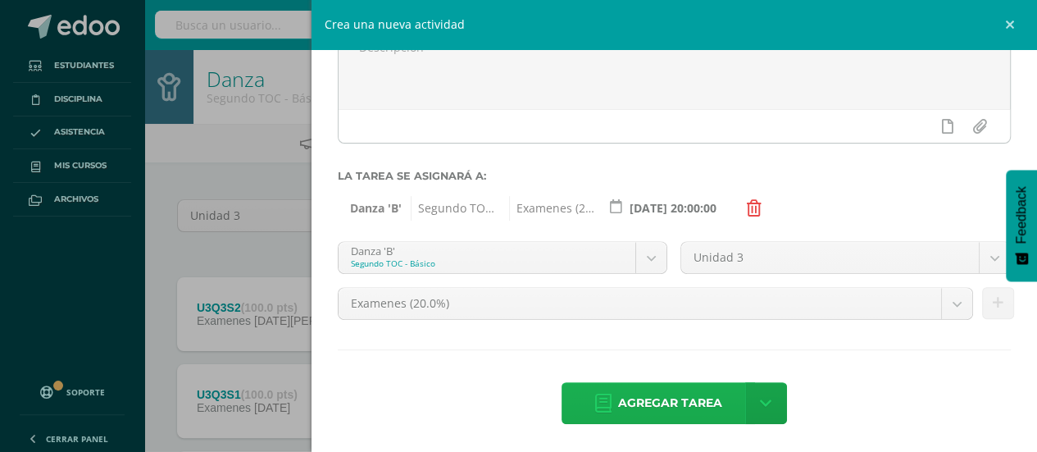
click at [664, 407] on span "Agregar tarea" at bounding box center [670, 403] width 104 height 40
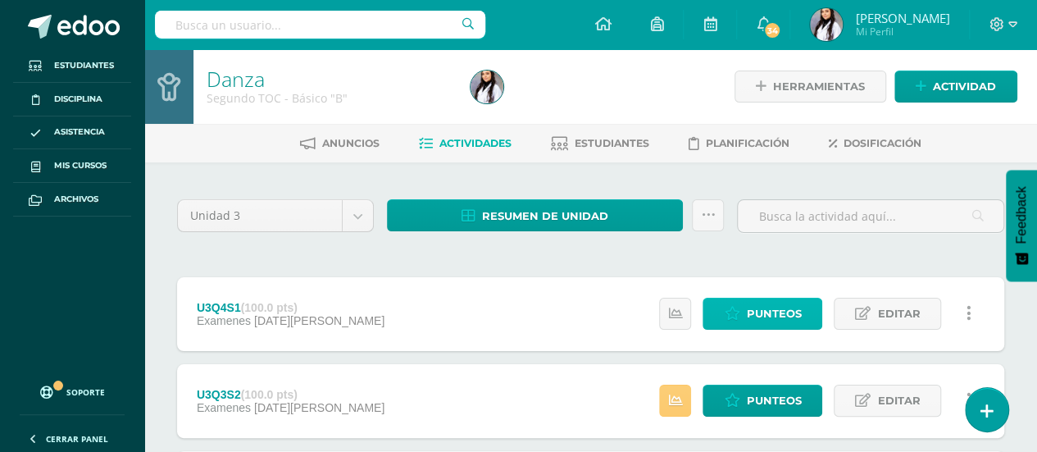
click at [805, 312] on link "Punteos" at bounding box center [762, 314] width 120 height 32
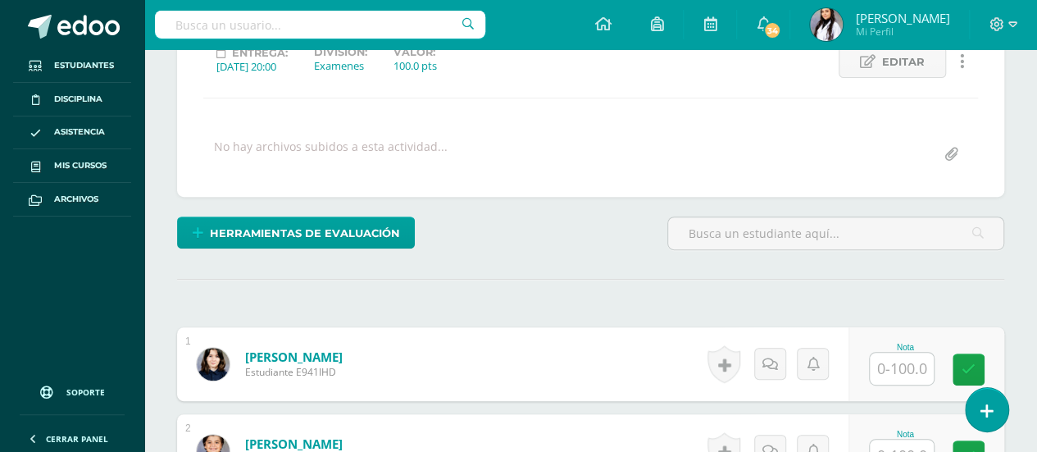
scroll to position [243, 0]
click at [913, 357] on input "text" at bounding box center [902, 368] width 64 height 32
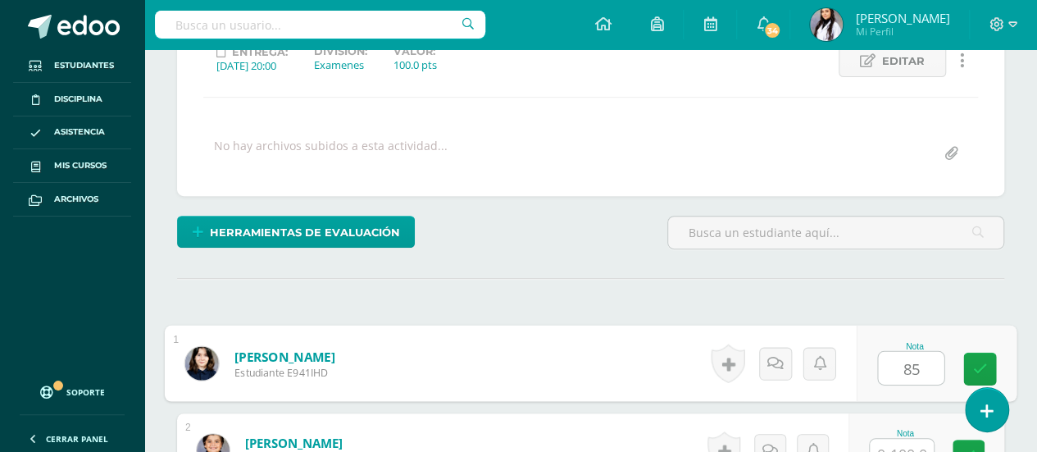
type input "85"
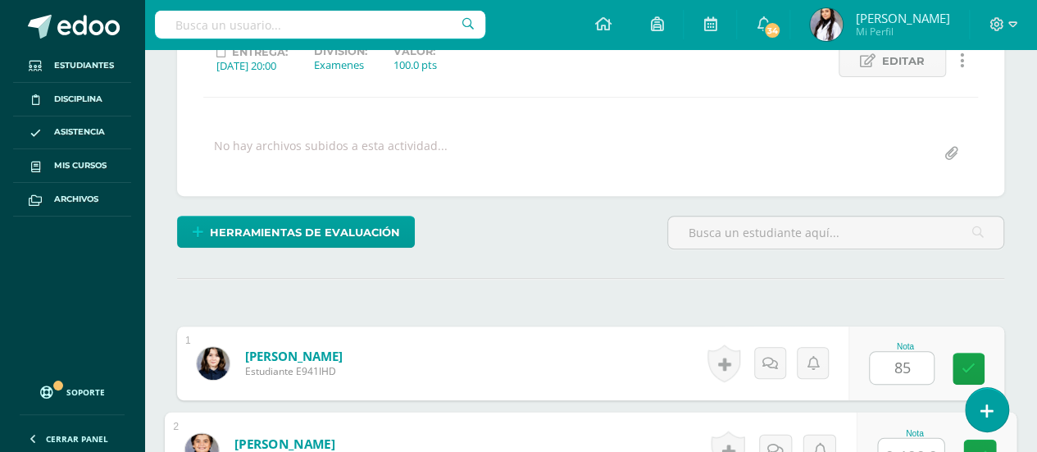
scroll to position [257, 0]
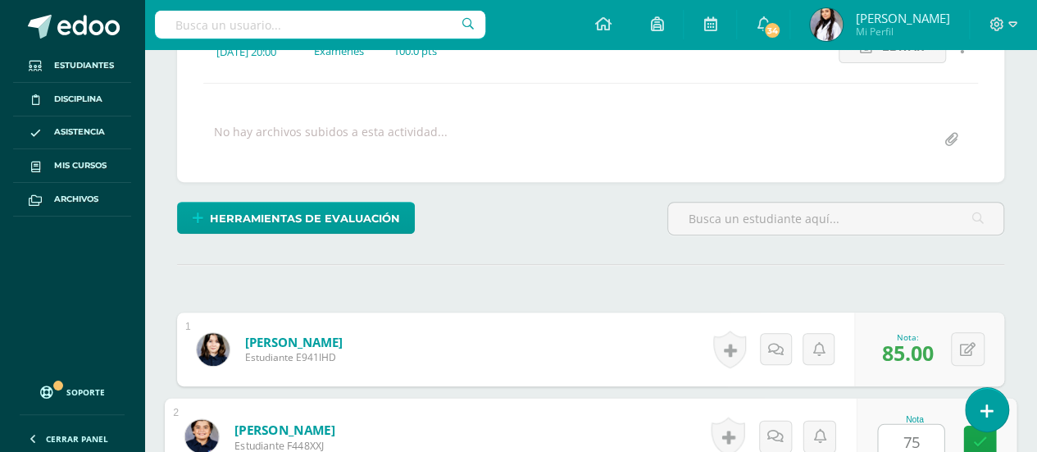
type input "75"
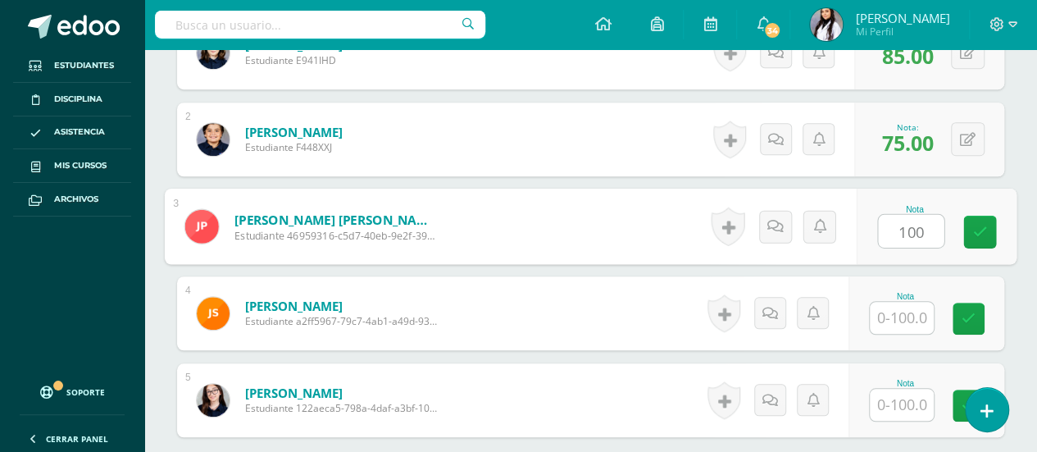
type input "100"
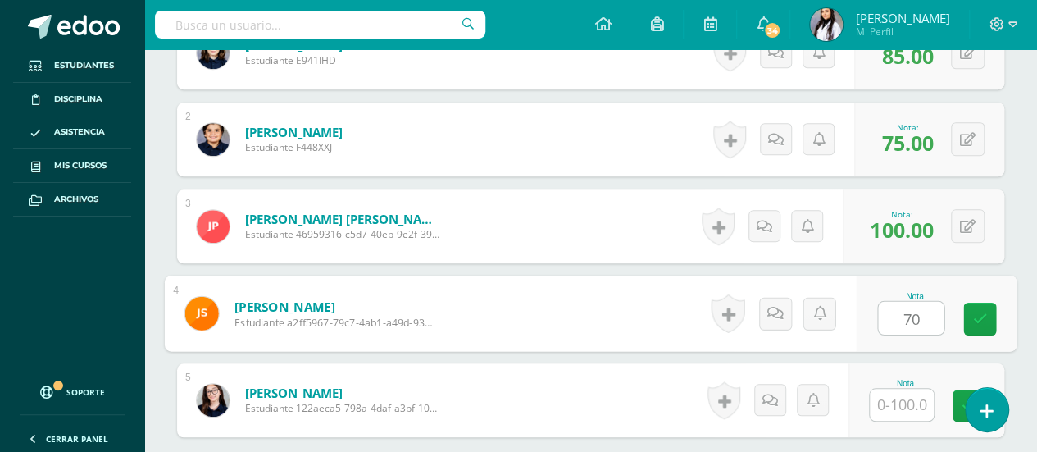
type input "70"
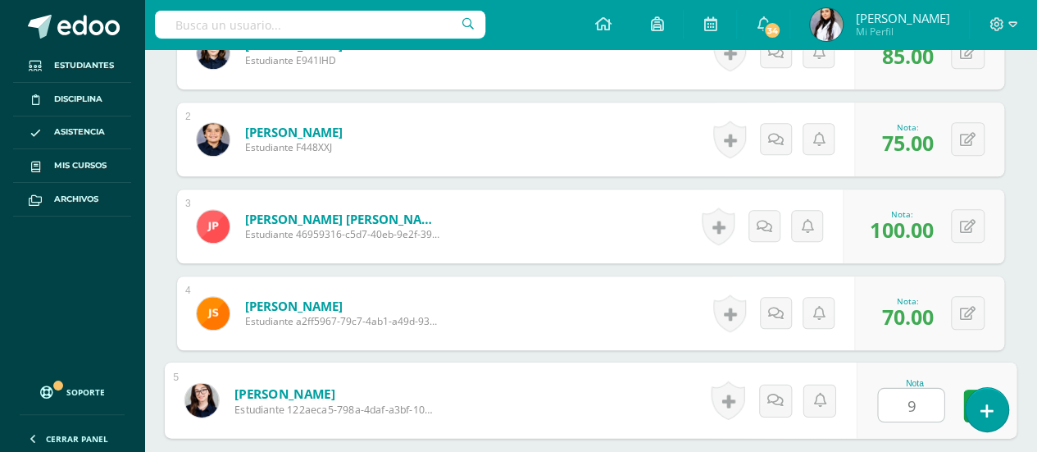
type input "95"
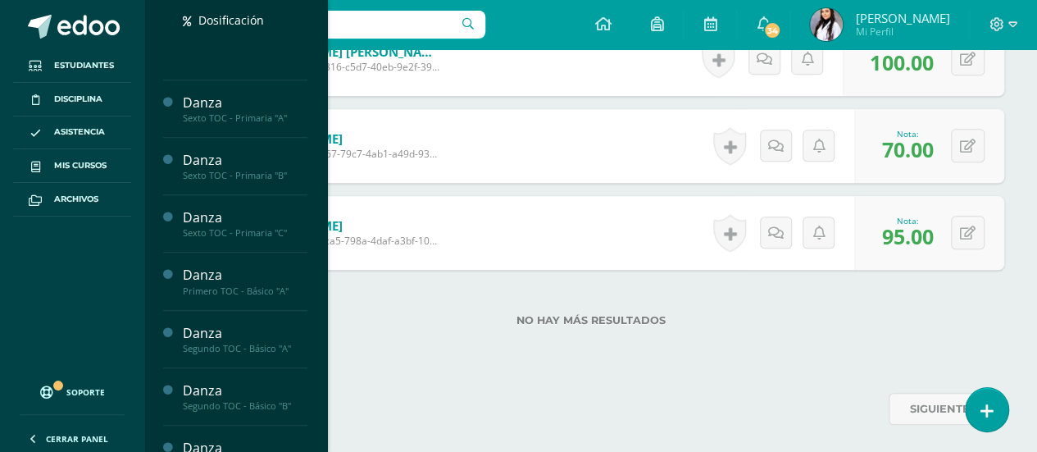
scroll to position [371, 0]
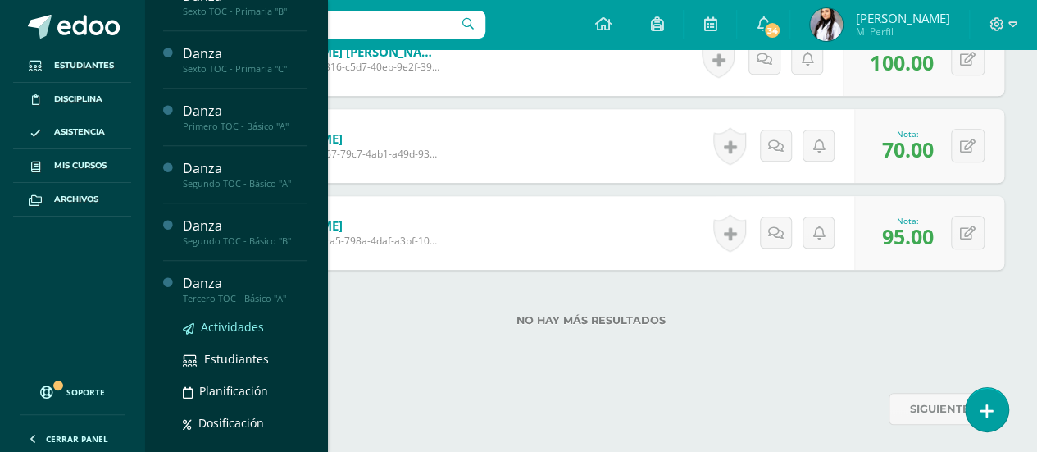
click at [226, 324] on span "Actividades" at bounding box center [232, 327] width 63 height 16
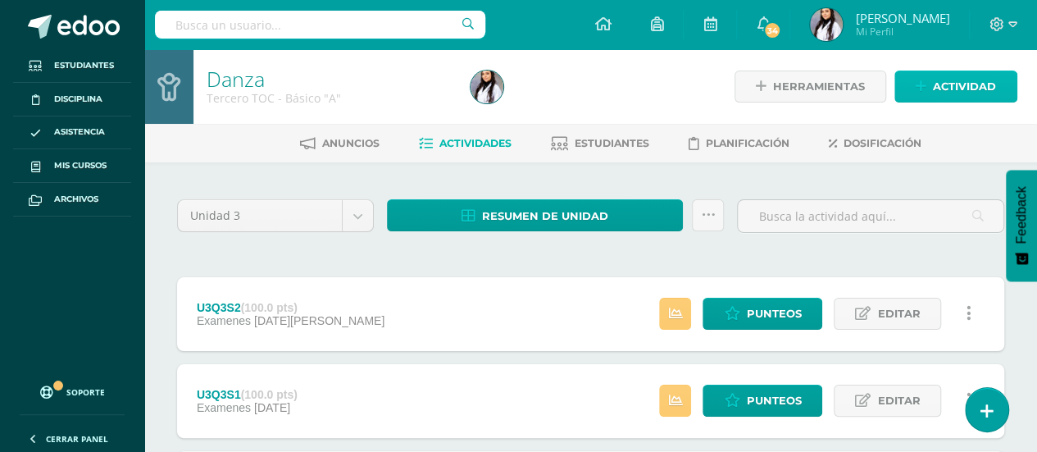
click at [976, 101] on span "Actividad" at bounding box center [964, 86] width 63 height 30
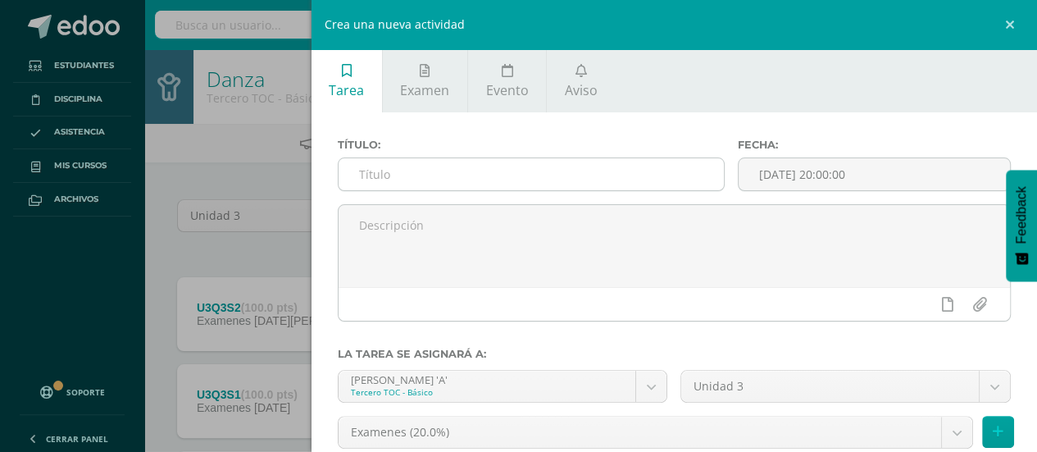
click at [623, 171] on input "text" at bounding box center [531, 174] width 386 height 32
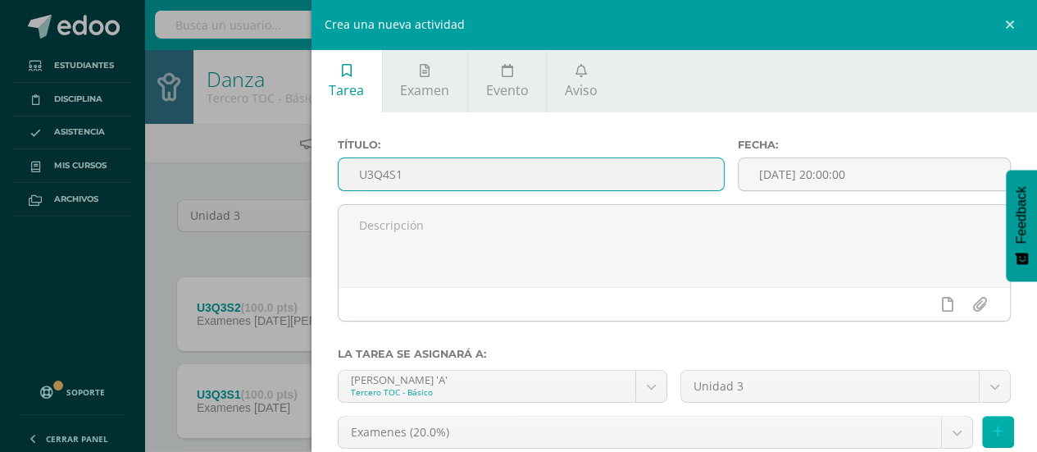
type input "U3Q4S1"
click at [997, 434] on button at bounding box center [998, 432] width 32 height 32
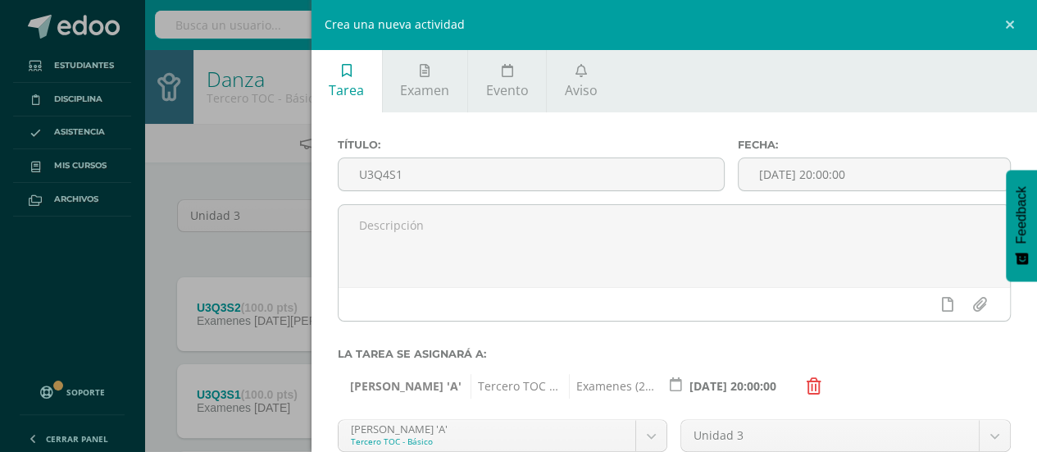
scroll to position [178, 0]
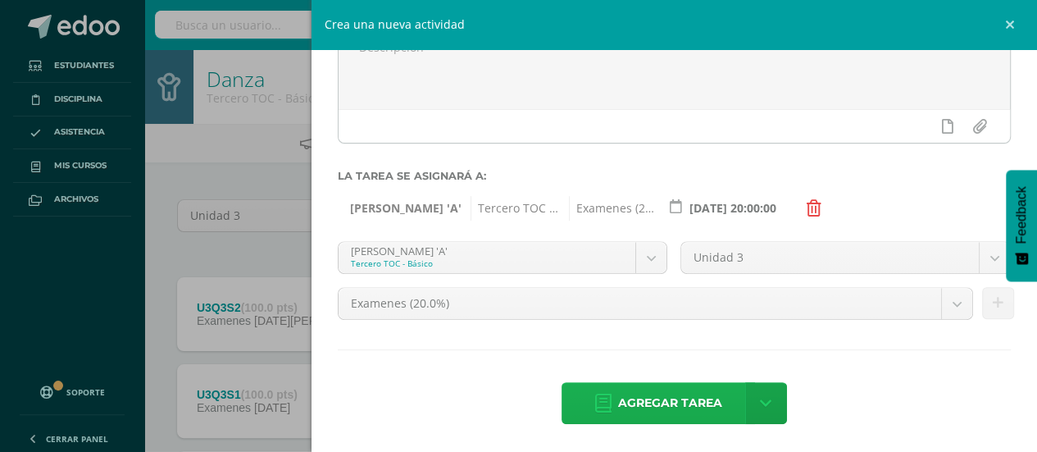
click at [608, 404] on link "Agregar tarea" at bounding box center [657, 403] width 193 height 42
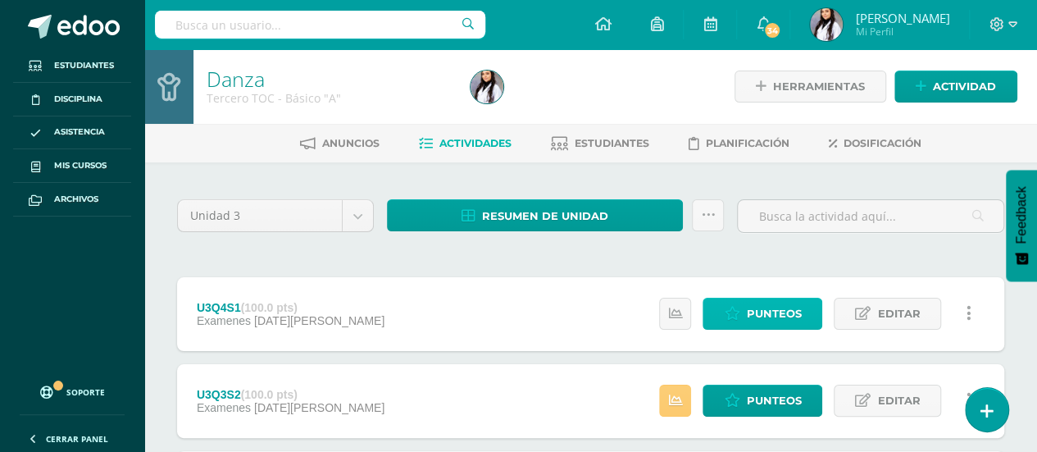
click at [784, 311] on span "Punteos" at bounding box center [773, 313] width 55 height 30
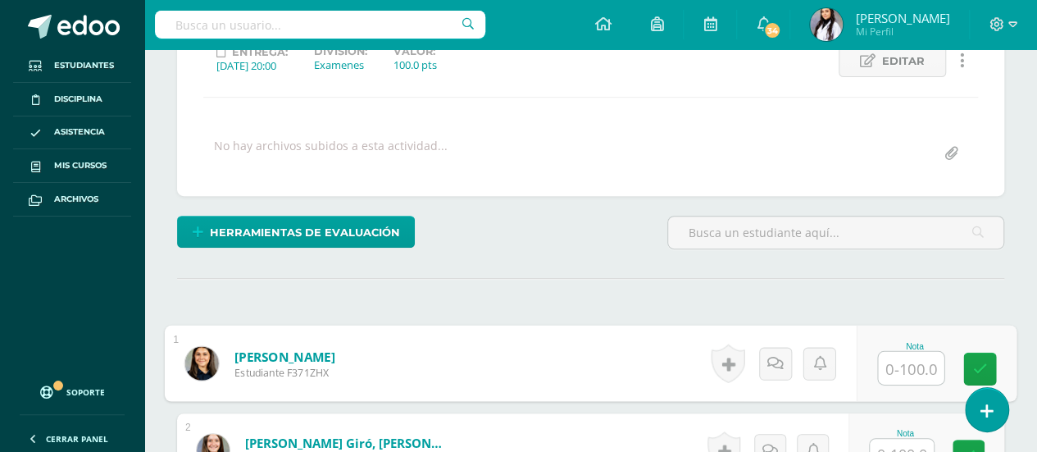
click at [895, 371] on input "text" at bounding box center [911, 368] width 66 height 33
type input "85"
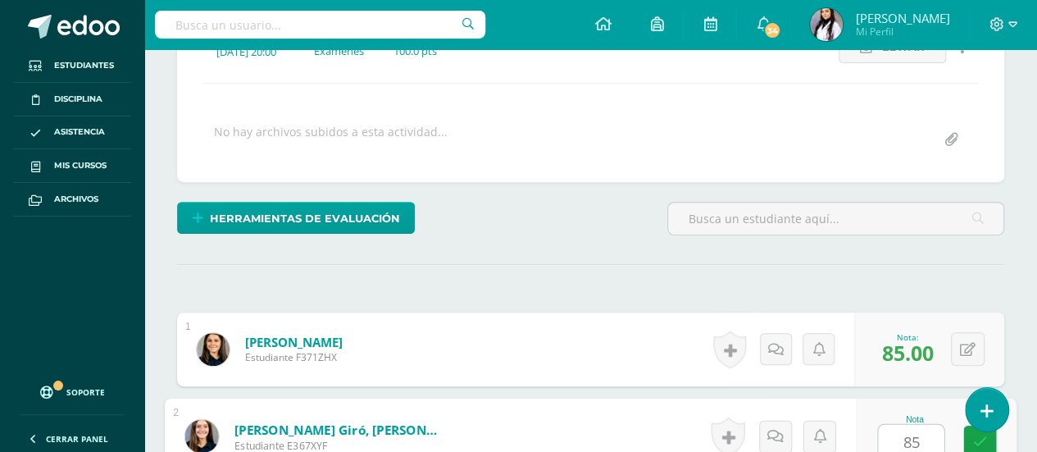
type input "85"
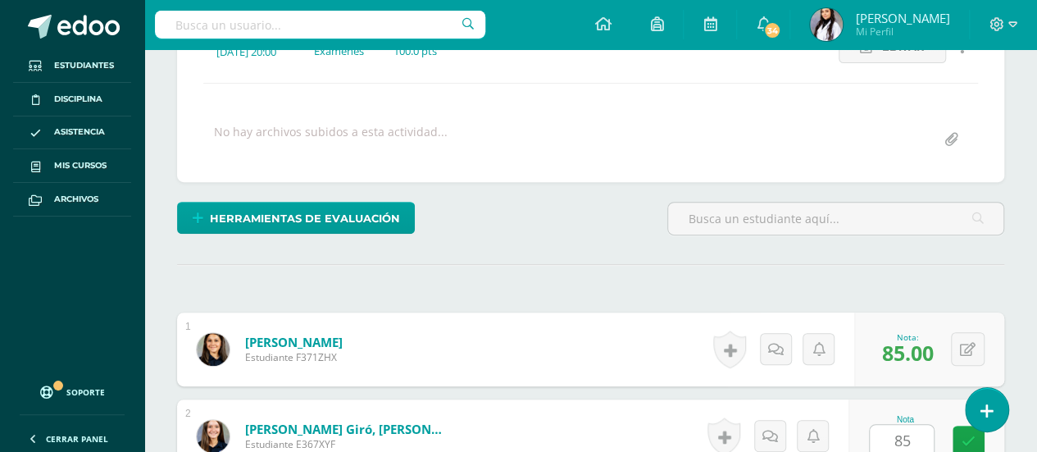
scroll to position [554, 0]
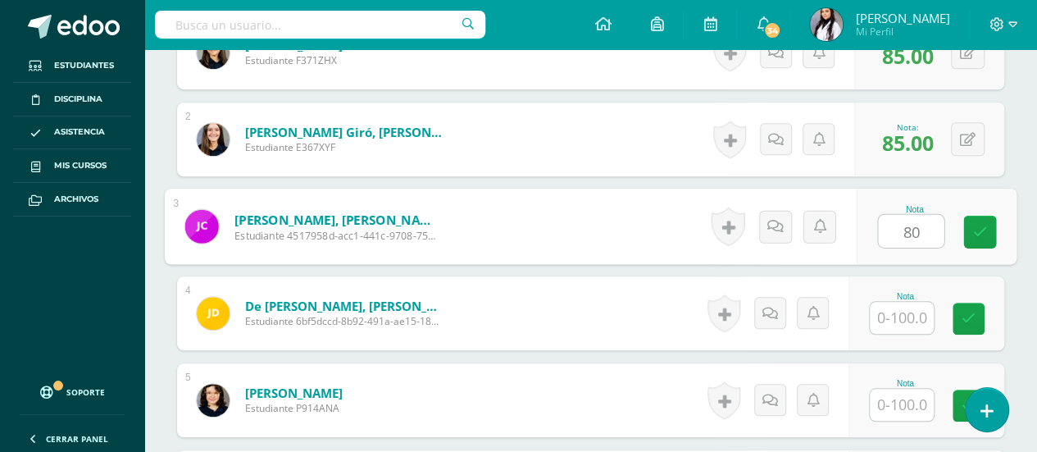
type input "80"
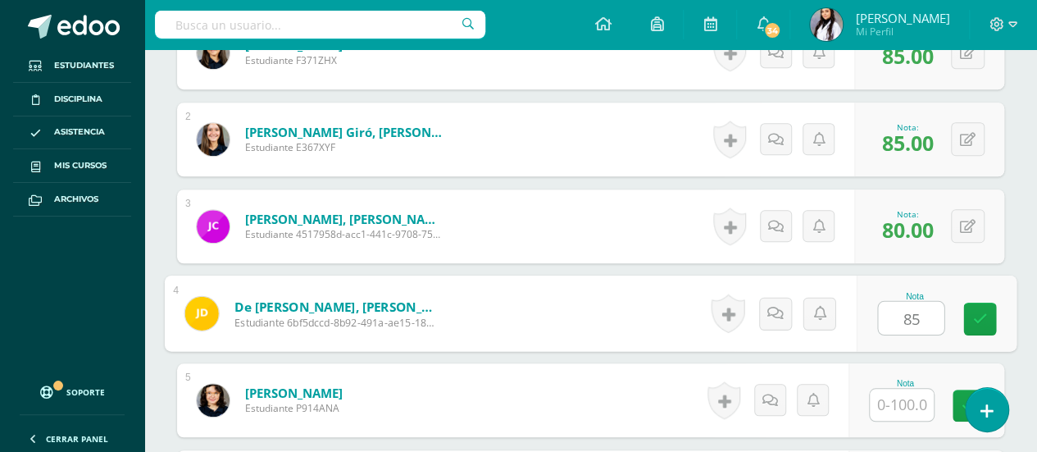
type input "85"
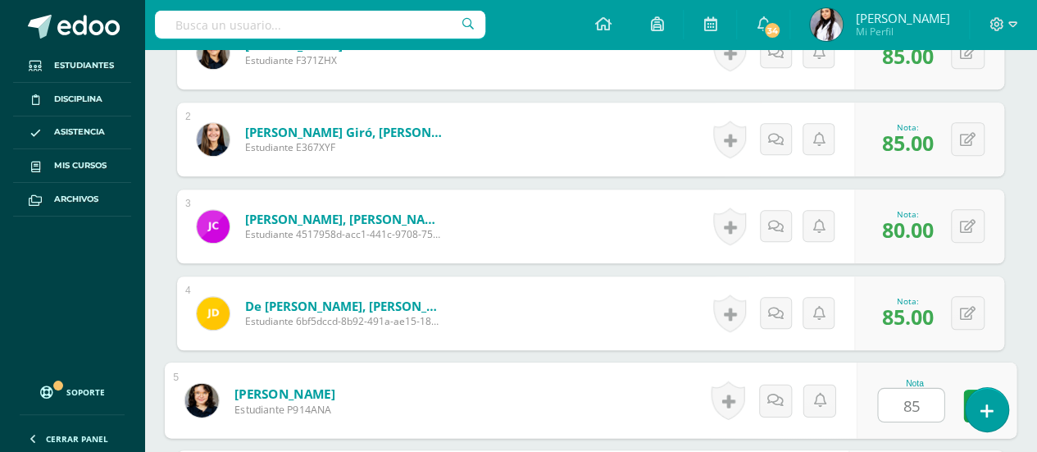
type input "85"
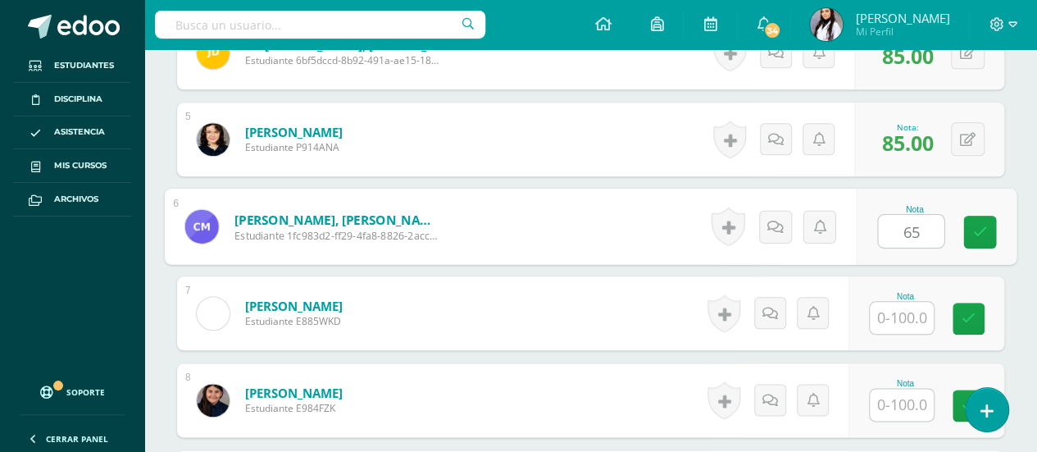
type input "65"
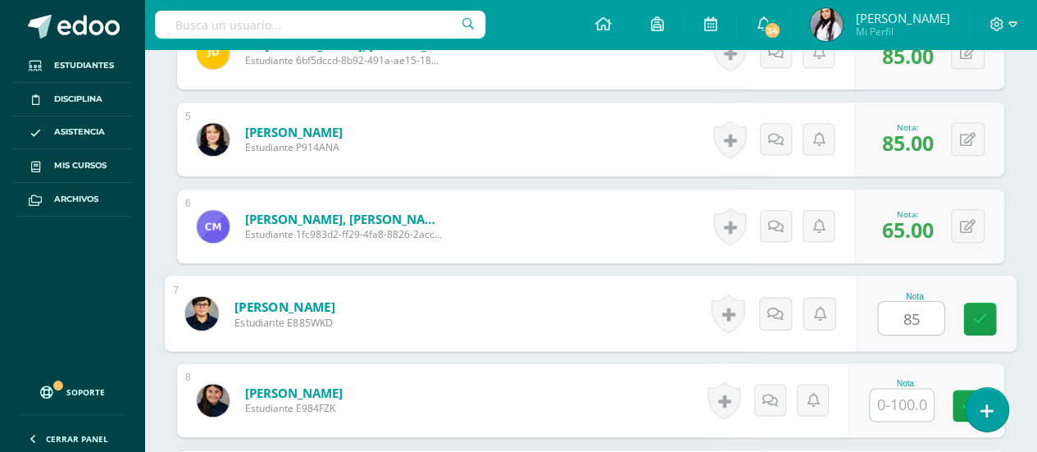
type input "85"
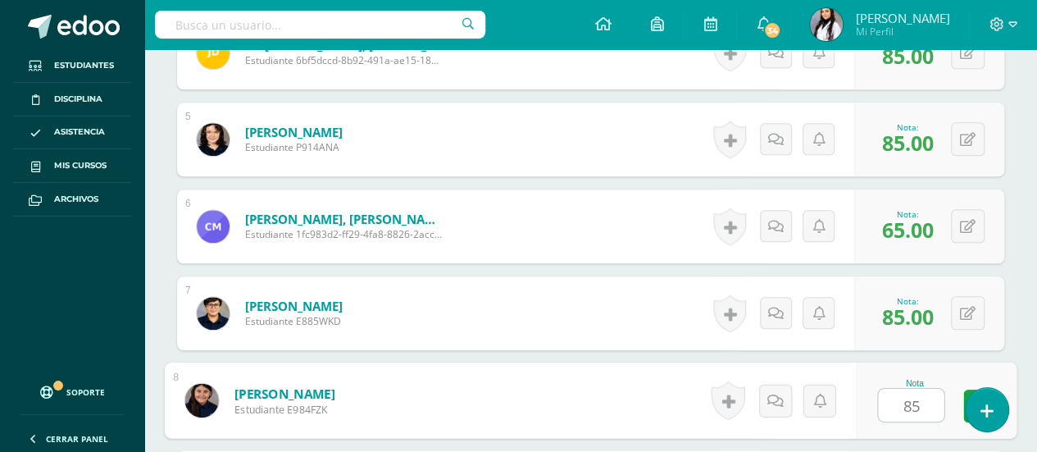
type input "85"
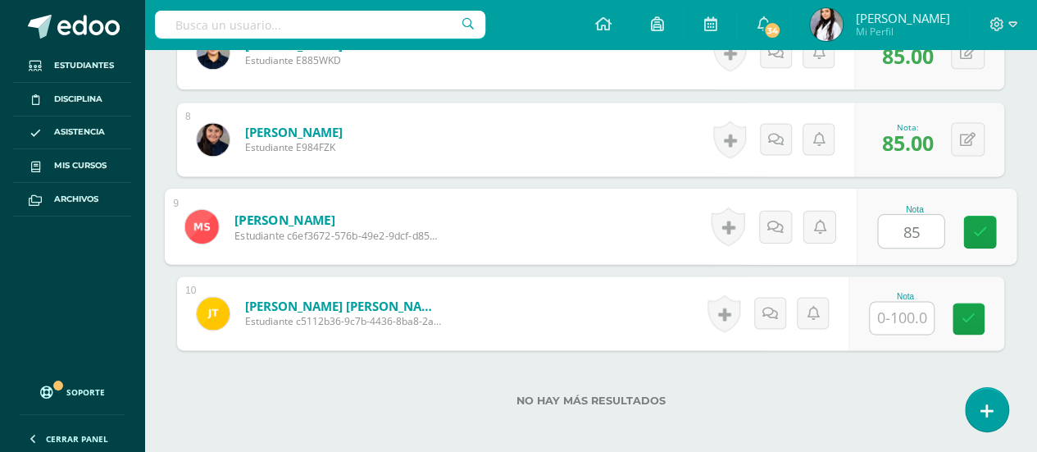
type input "85"
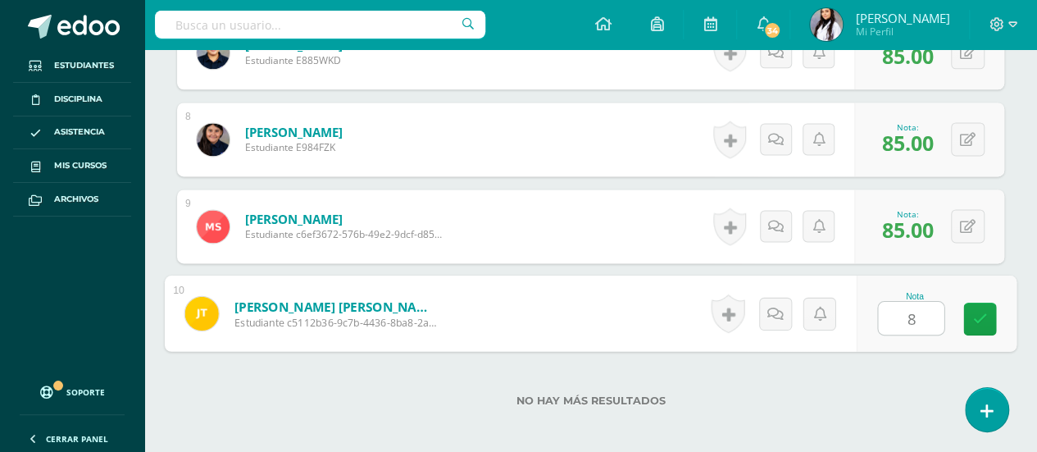
type input "85"
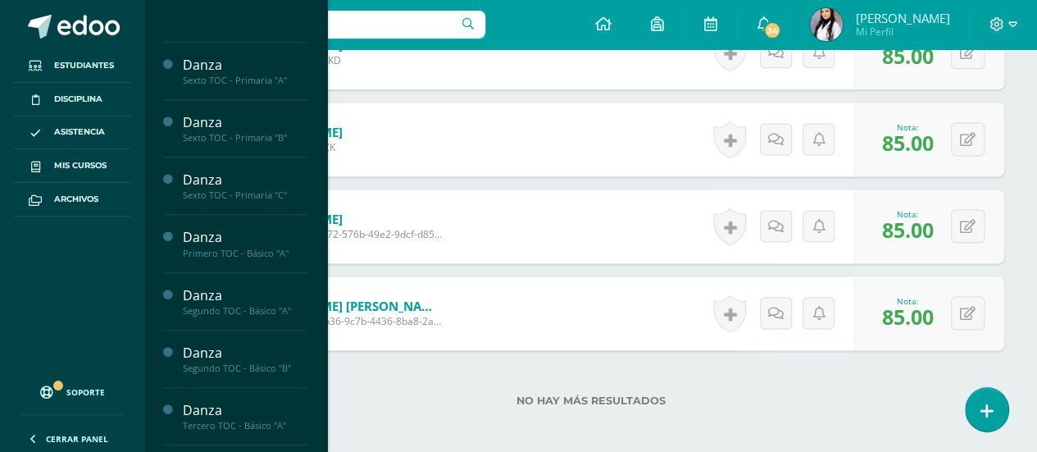
scroll to position [431, 0]
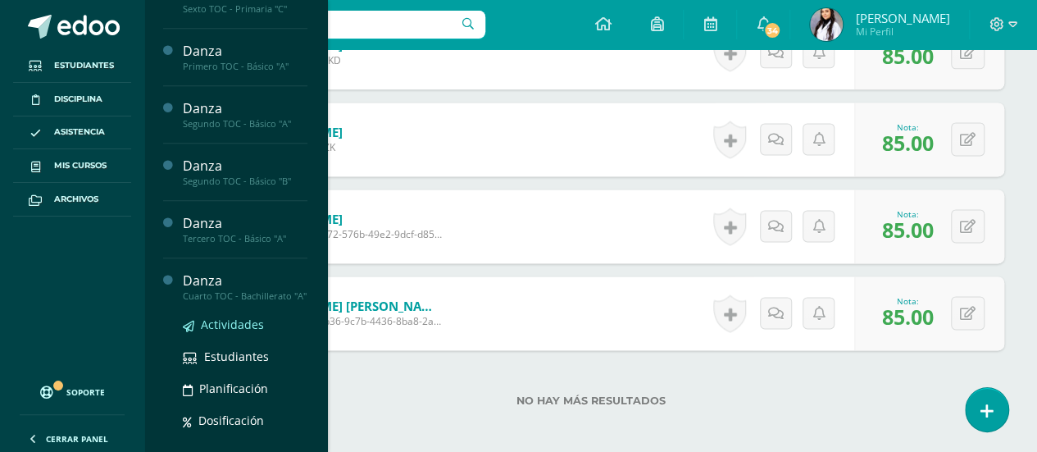
click at [241, 332] on span "Actividades" at bounding box center [232, 324] width 63 height 16
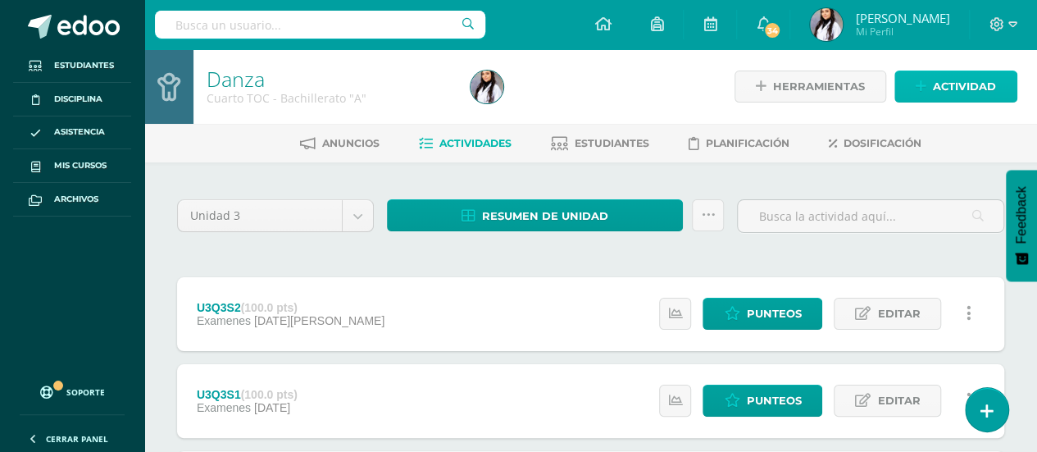
click at [973, 76] on span "Actividad" at bounding box center [964, 86] width 63 height 30
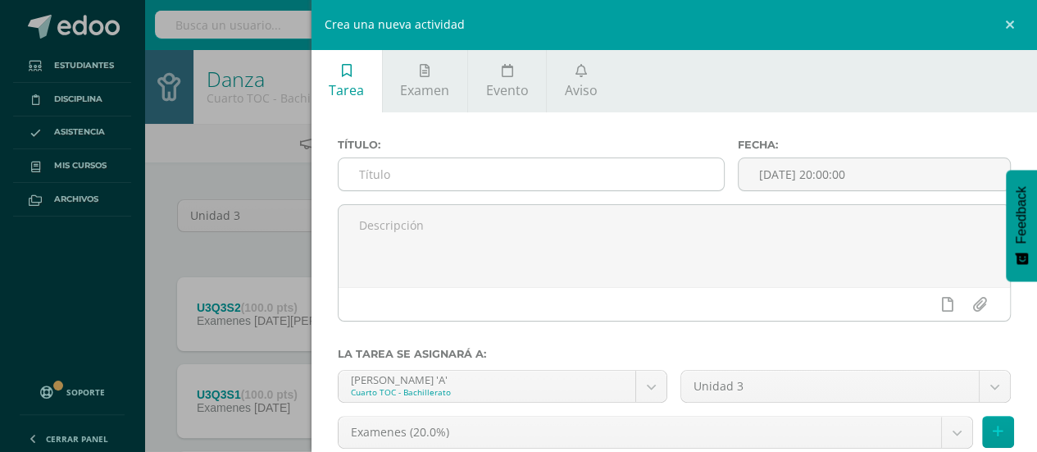
click at [648, 181] on input "text" at bounding box center [531, 174] width 386 height 32
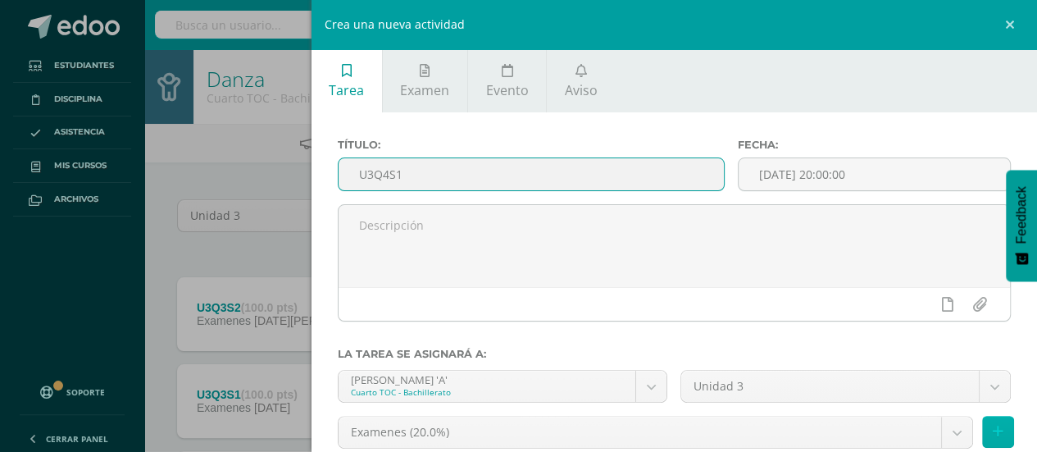
type input "U3Q4S1"
click at [992, 433] on icon at bounding box center [997, 432] width 11 height 14
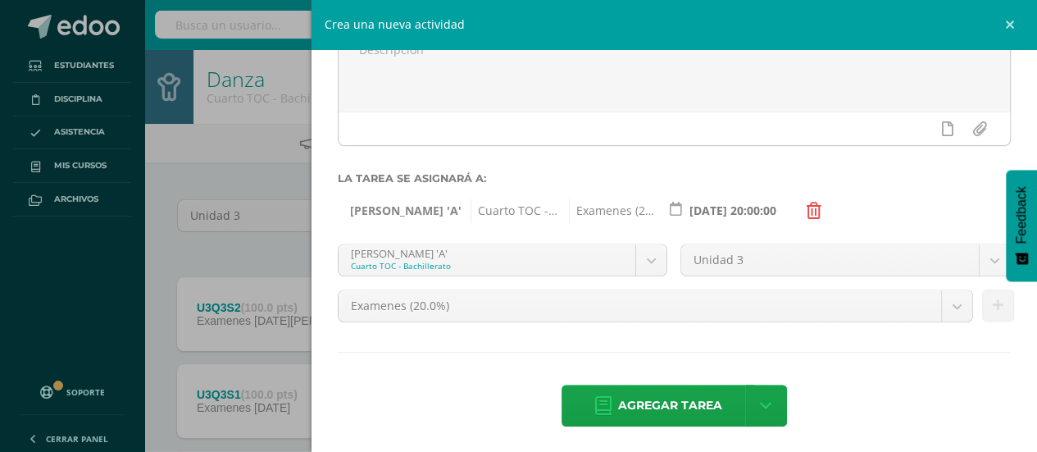
scroll to position [178, 0]
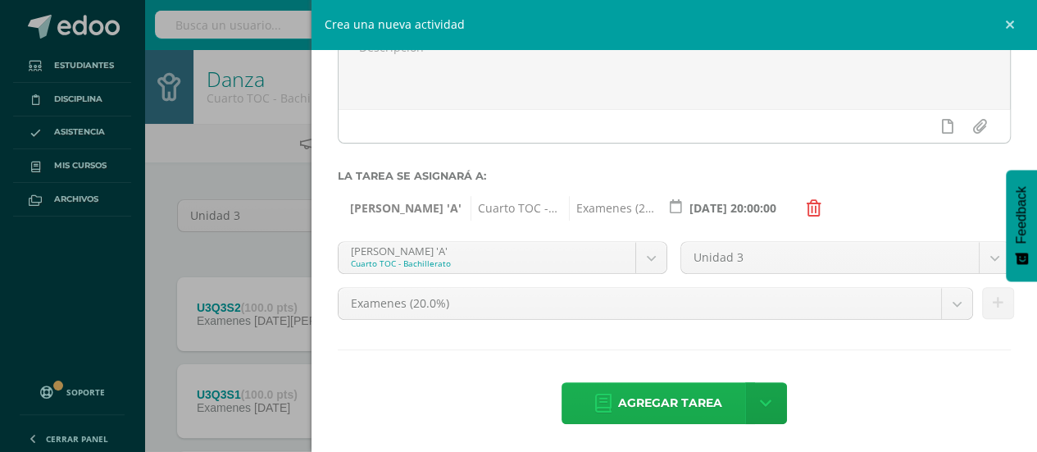
click at [656, 416] on span "Agregar tarea" at bounding box center [670, 403] width 104 height 40
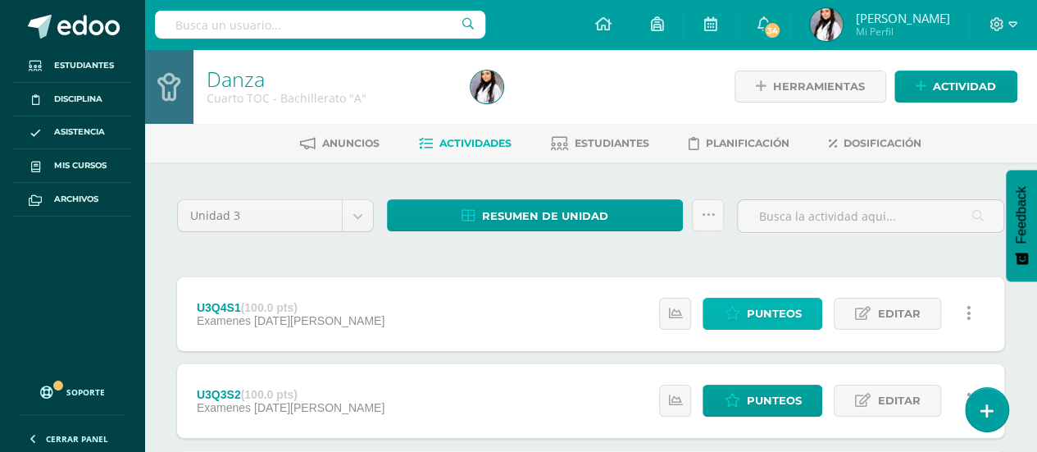
click at [798, 311] on span "Punteos" at bounding box center [773, 313] width 55 height 30
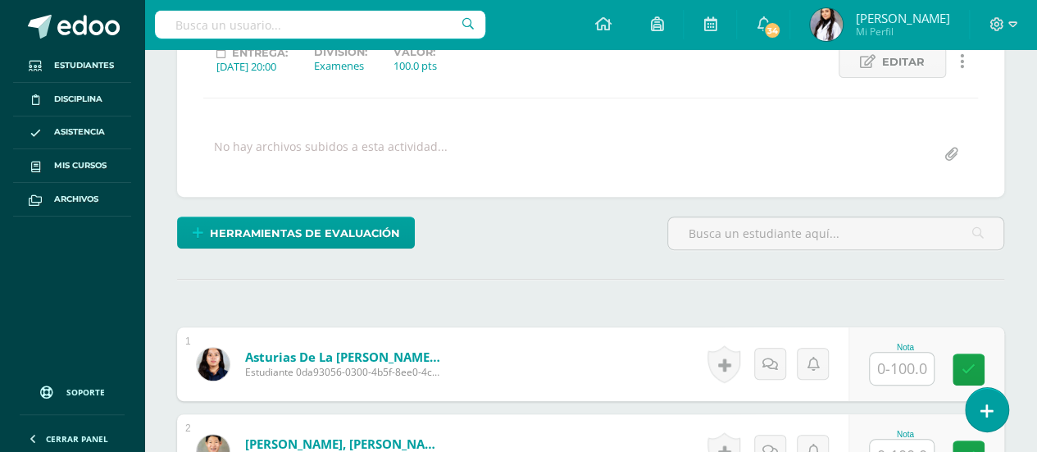
scroll to position [243, 0]
click at [904, 366] on input "text" at bounding box center [902, 368] width 64 height 32
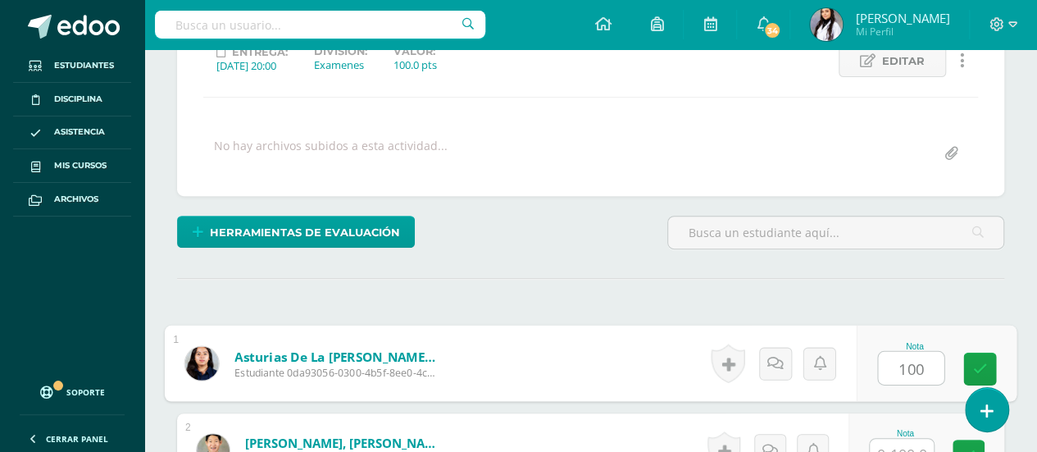
type input "100"
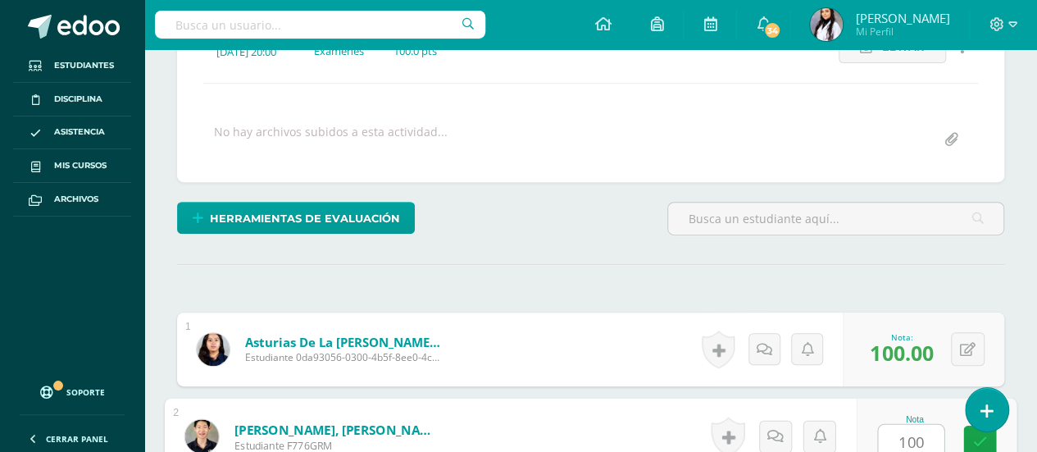
type input "100"
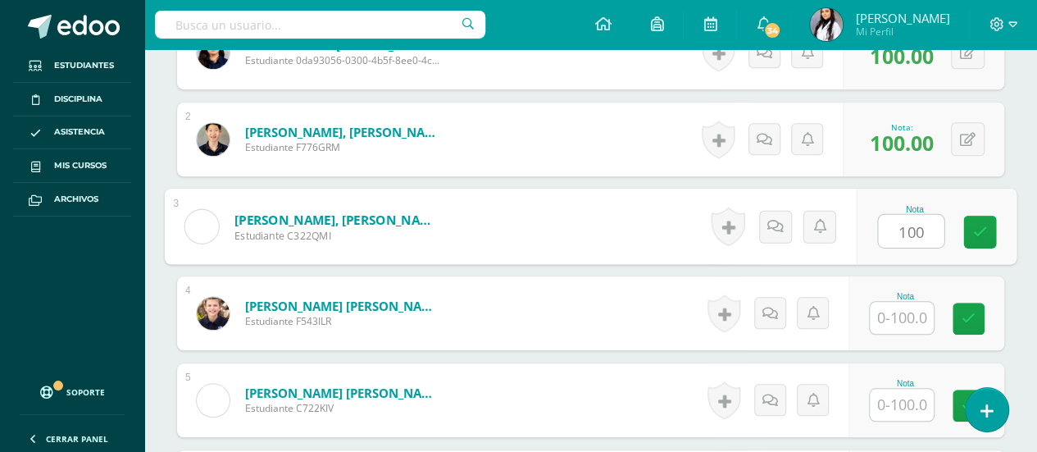
type input "100"
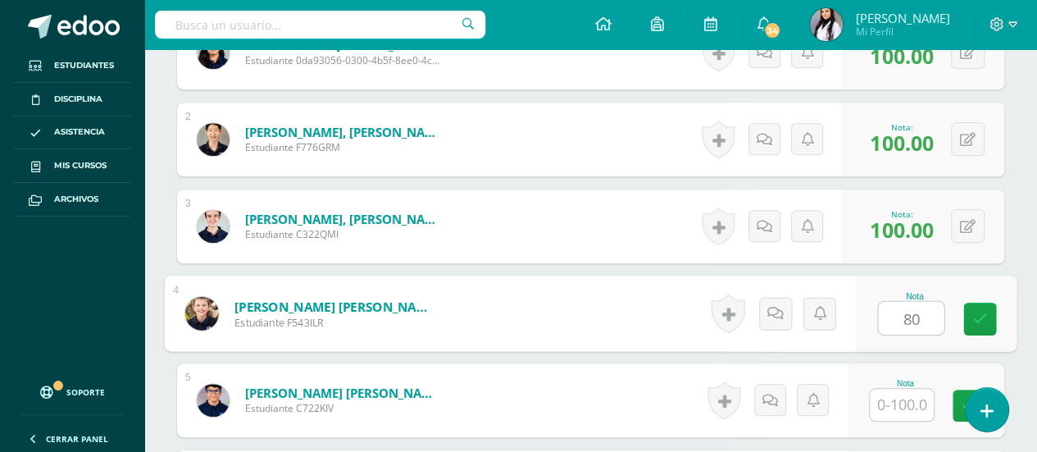
type input "80"
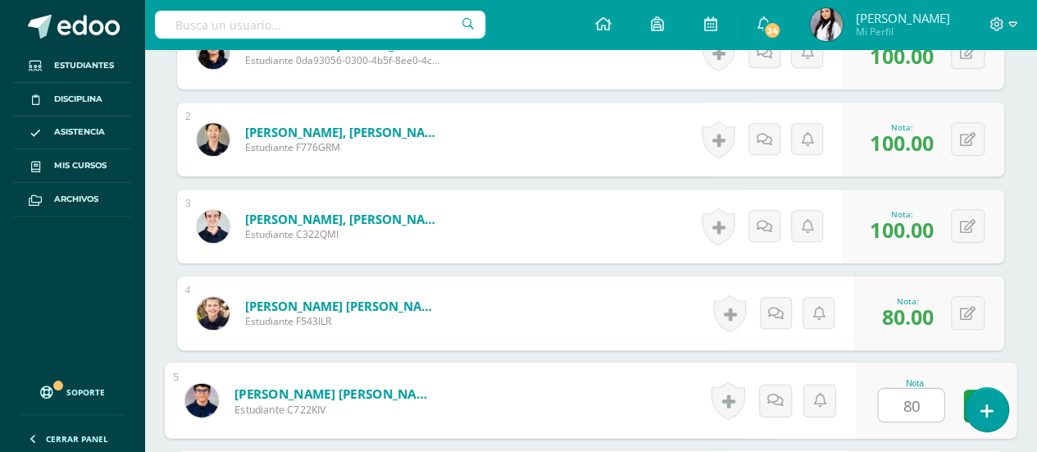
type input "80"
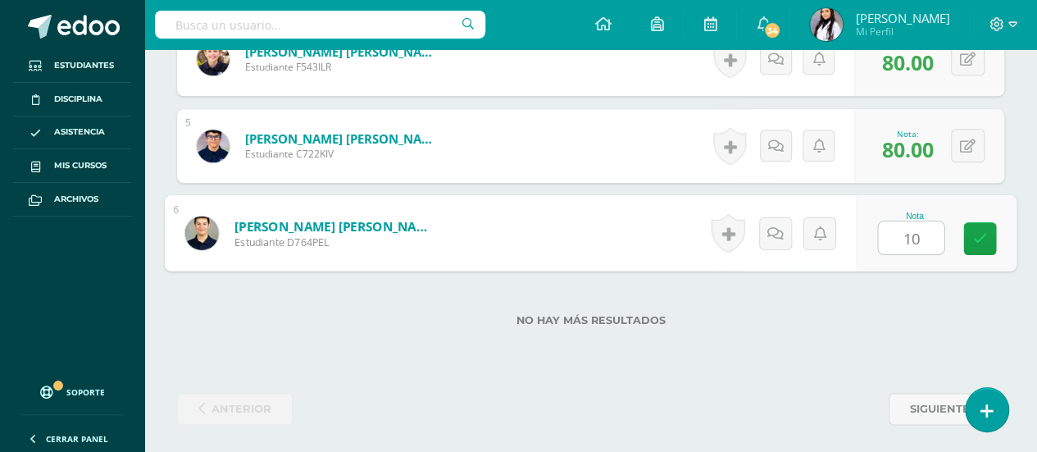
type input "100"
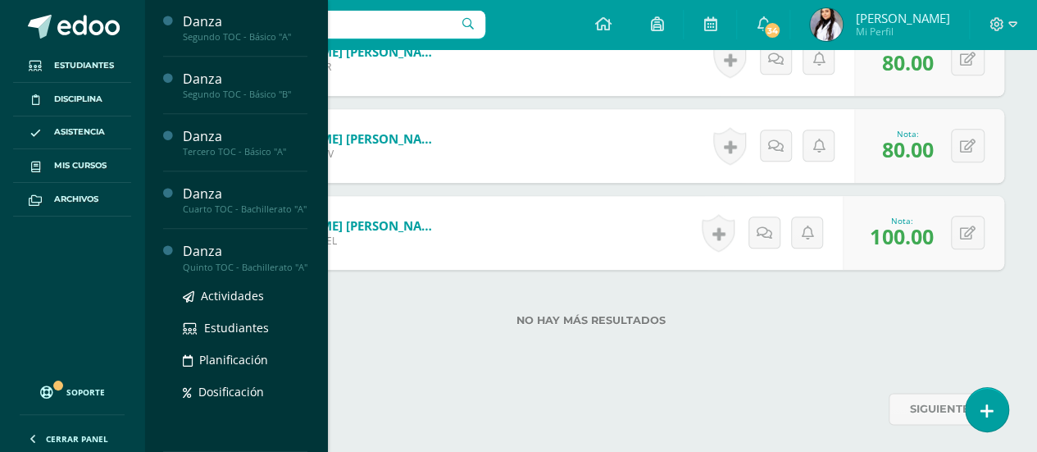
scroll to position [537, 0]
click at [223, 294] on span "Actividades" at bounding box center [232, 296] width 63 height 16
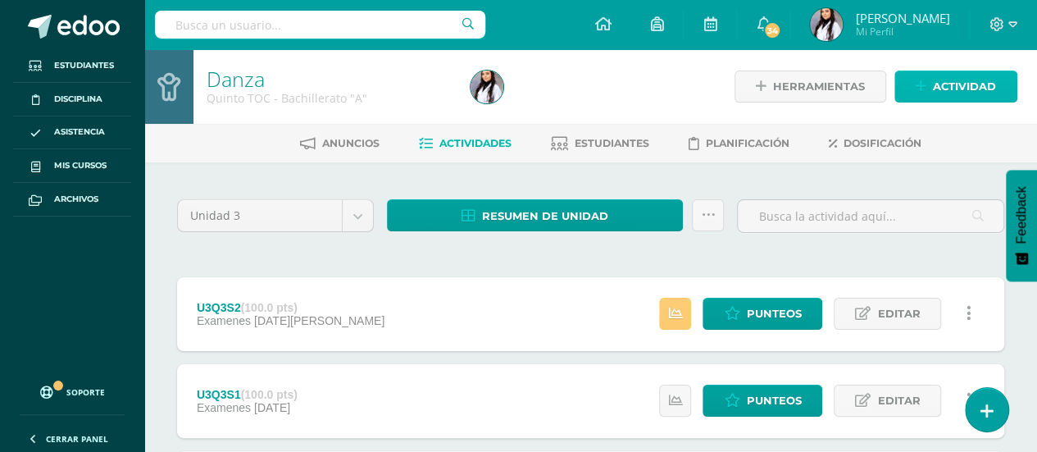
click at [992, 83] on span "Actividad" at bounding box center [964, 86] width 63 height 30
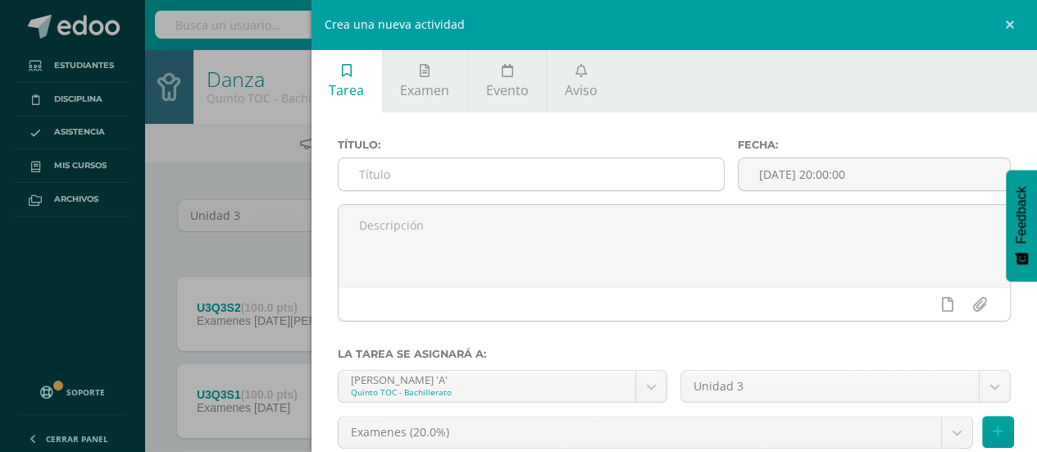
click at [652, 172] on input "text" at bounding box center [531, 174] width 386 height 32
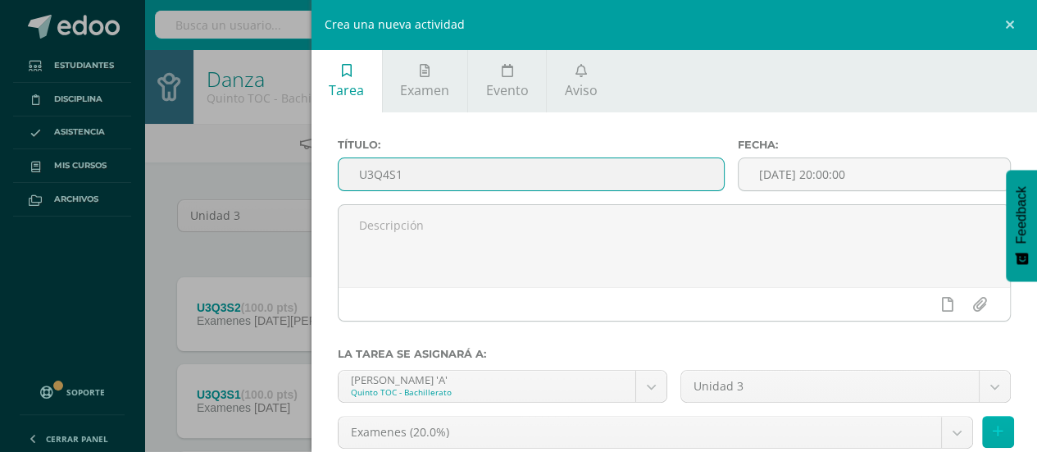
type input "U3Q4S1"
click at [992, 430] on icon at bounding box center [997, 432] width 11 height 14
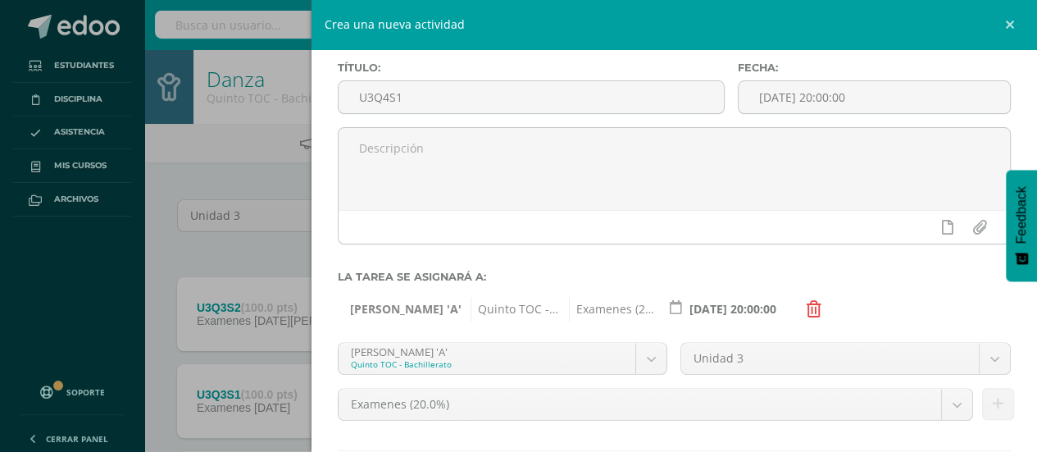
scroll to position [178, 0]
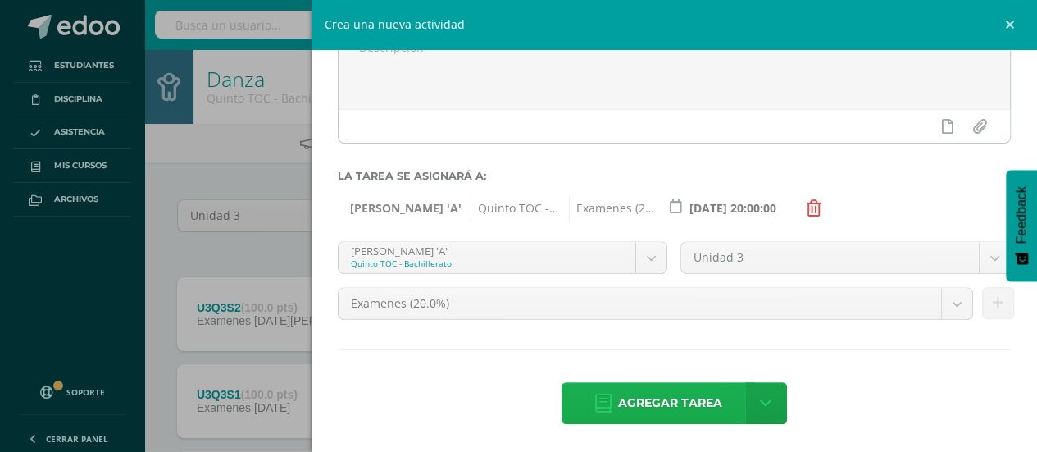
click at [671, 403] on span "Agregar tarea" at bounding box center [670, 403] width 104 height 40
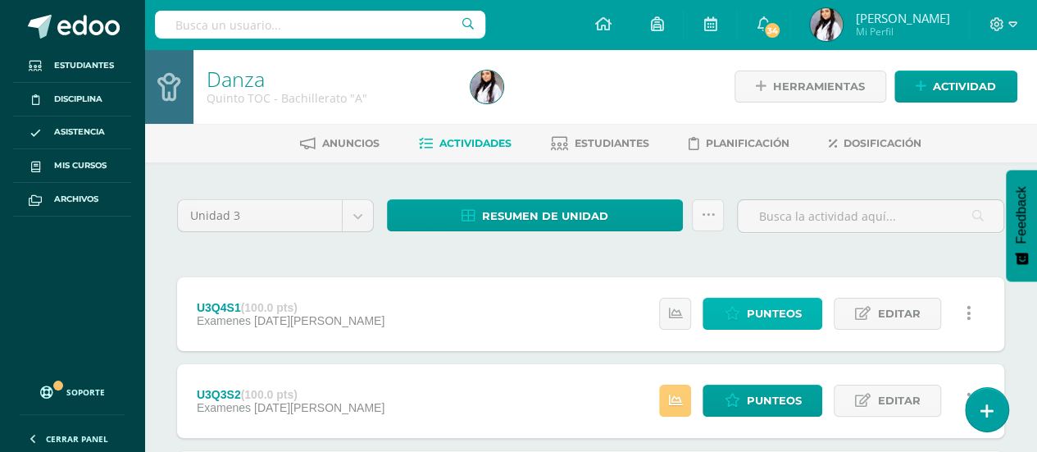
click at [793, 305] on span "Punteos" at bounding box center [773, 313] width 55 height 30
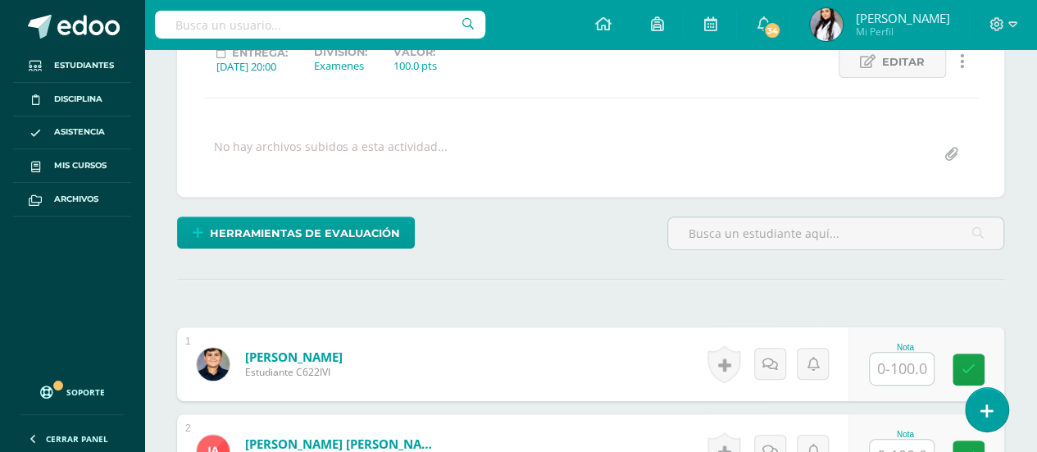
scroll to position [243, 0]
click at [893, 364] on input "text" at bounding box center [902, 368] width 64 height 32
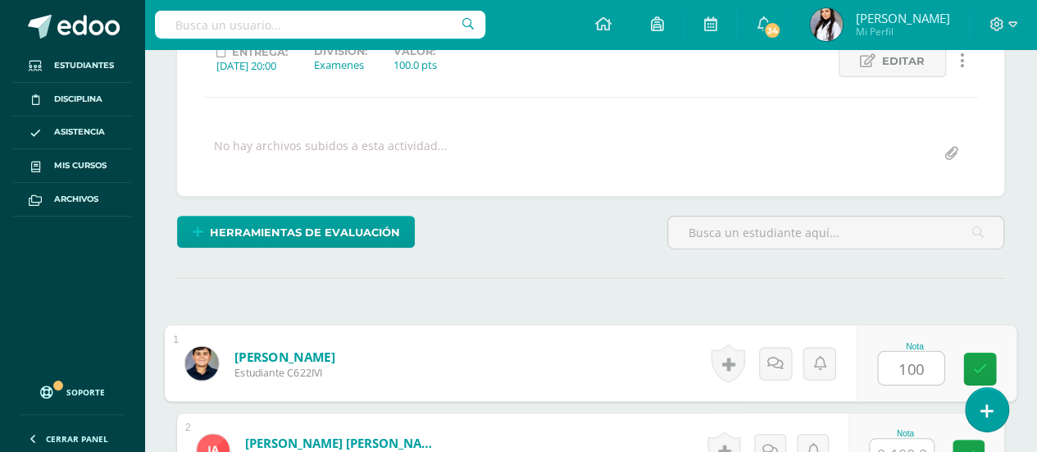
type input "100"
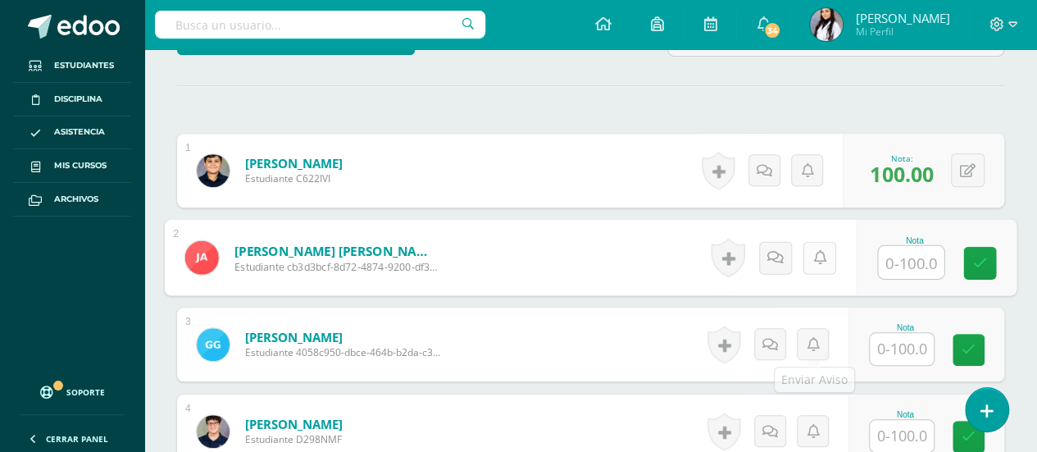
scroll to position [442, 0]
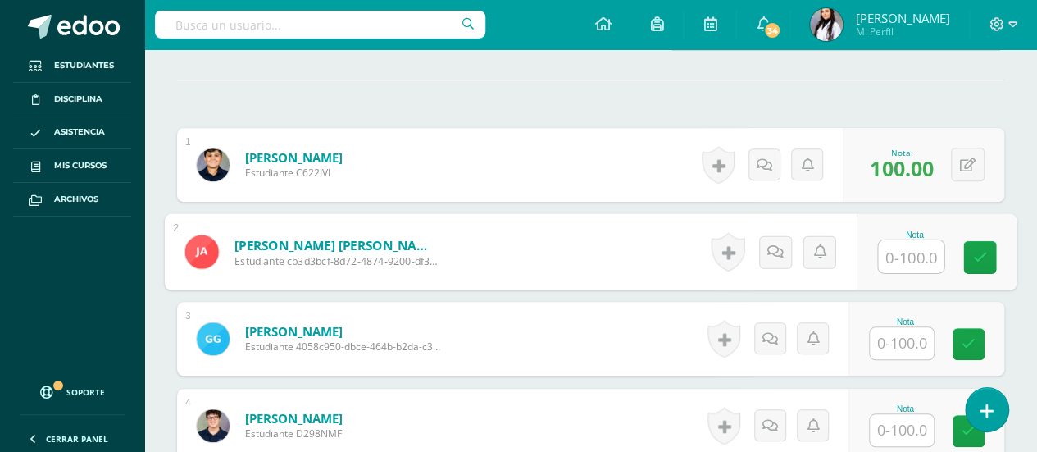
click at [921, 334] on input "text" at bounding box center [902, 343] width 64 height 32
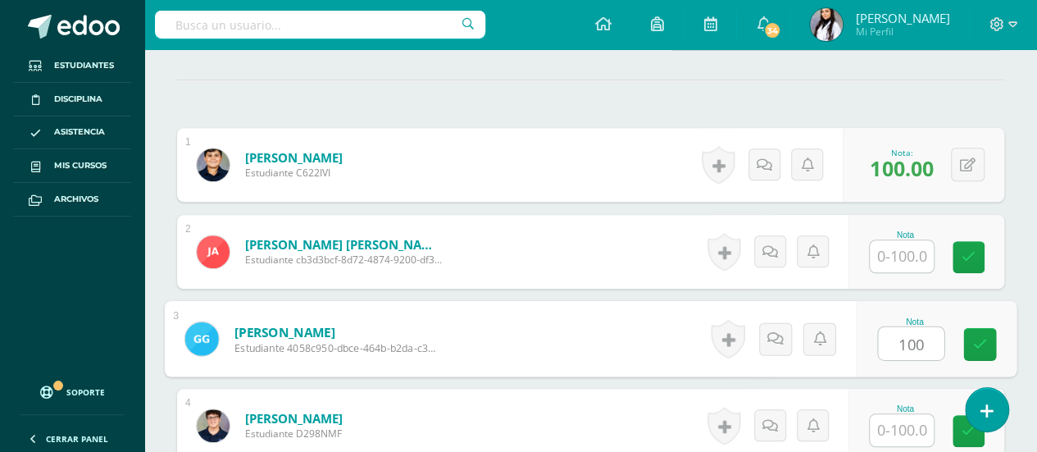
type input "100"
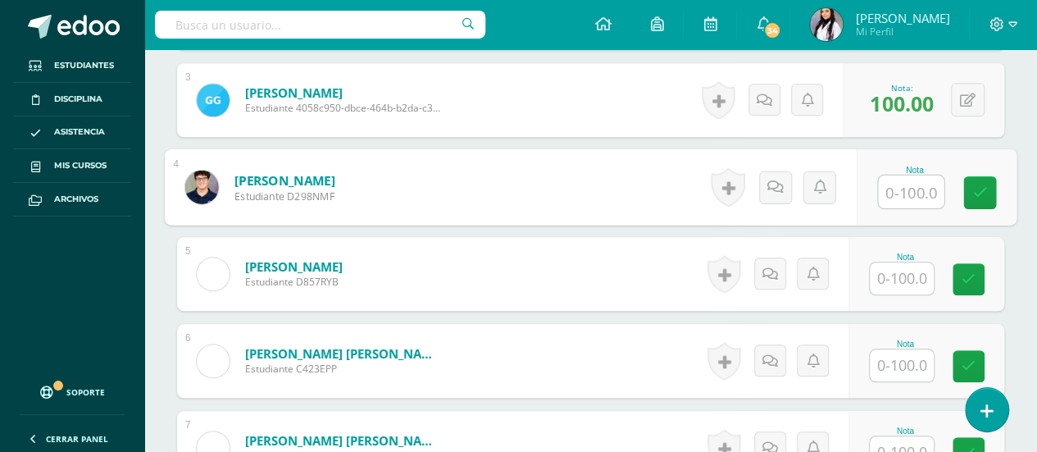
scroll to position [744, 0]
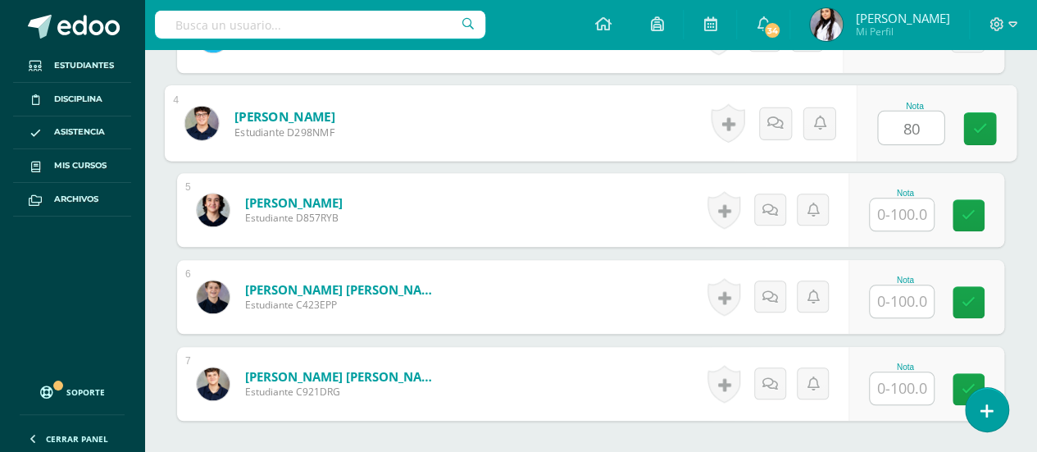
type input "80"
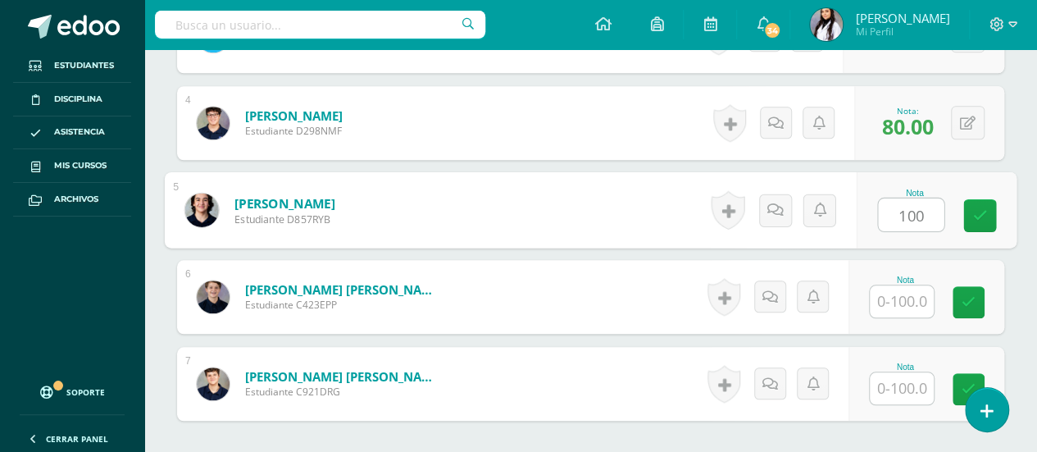
type input "100"
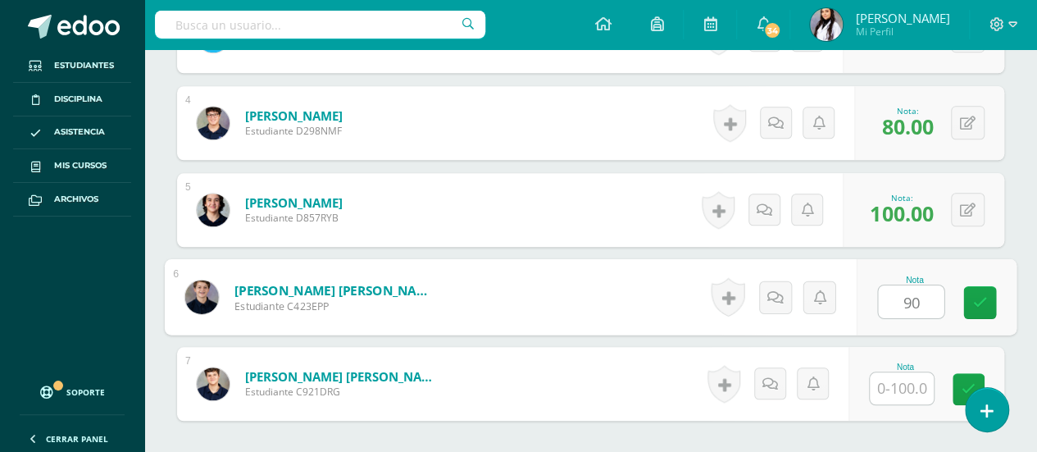
type input "90"
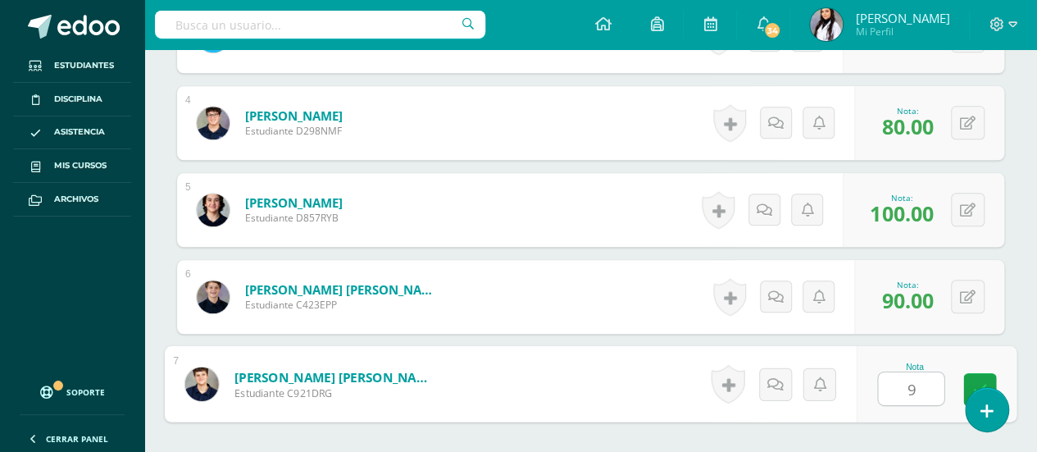
type input "90"
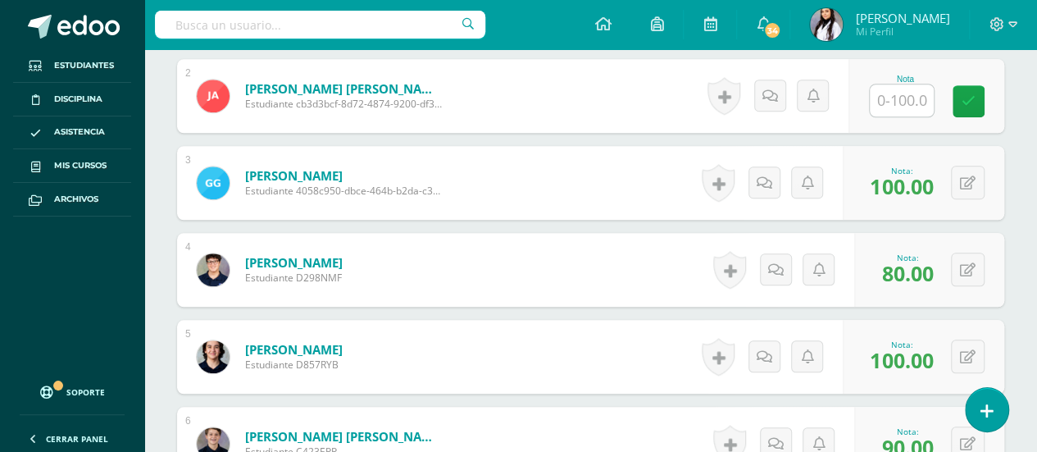
scroll to position [589, 0]
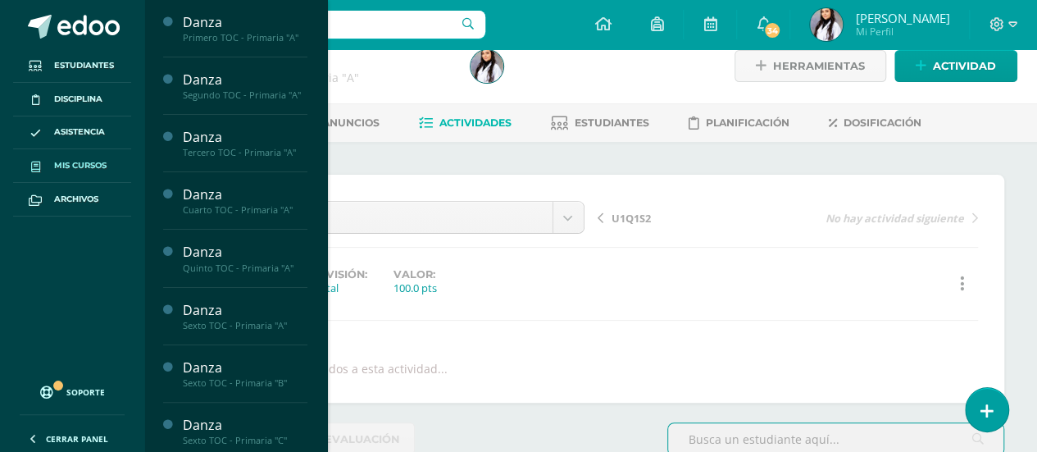
scroll to position [21, 0]
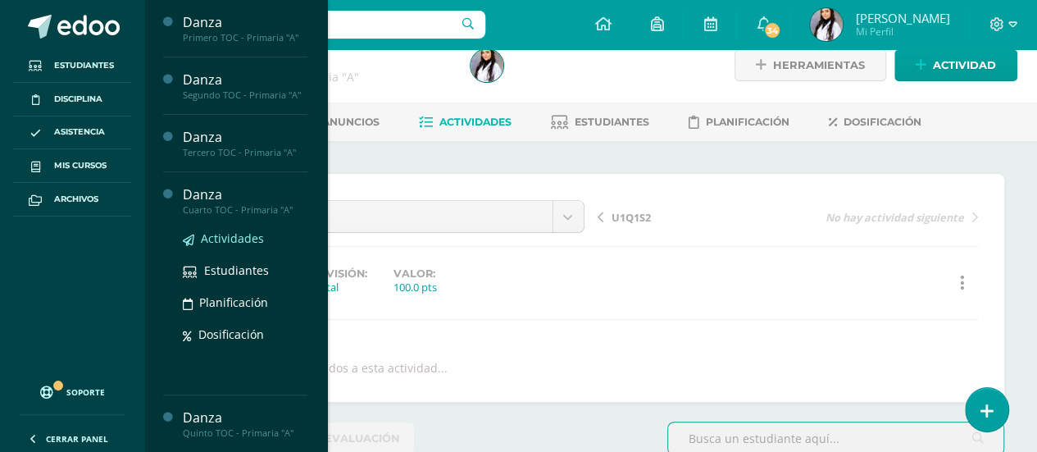
click at [249, 235] on span "Actividades" at bounding box center [232, 238] width 63 height 16
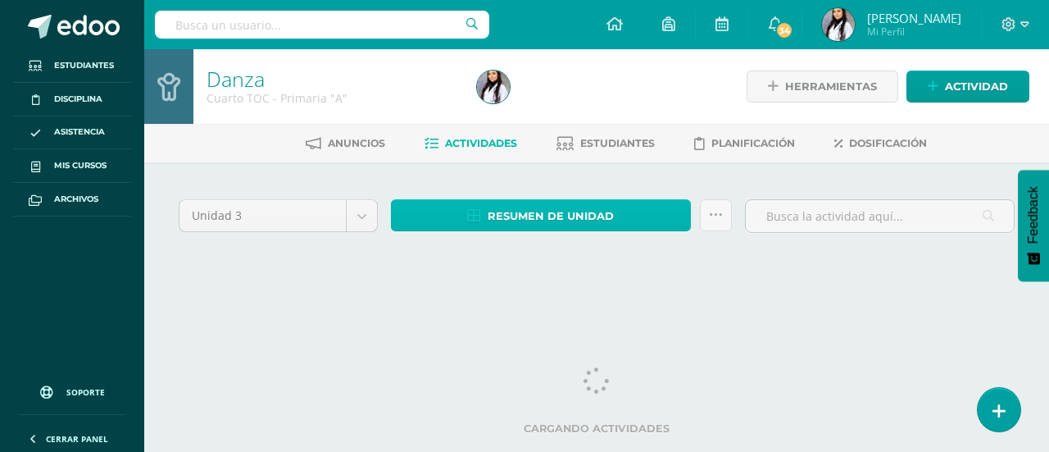
click at [515, 225] on span "Resumen de unidad" at bounding box center [551, 216] width 126 height 30
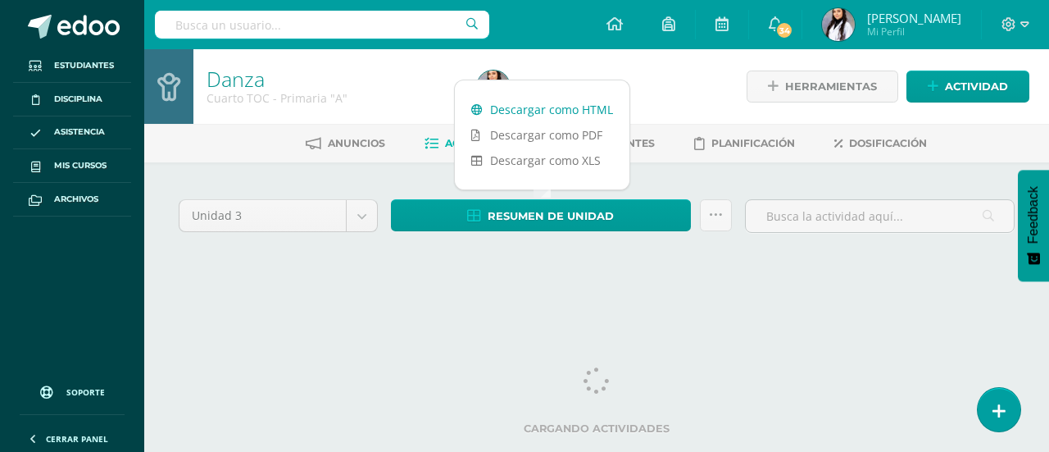
click at [521, 107] on link "Descargar como HTML" at bounding box center [542, 109] width 175 height 25
